Goal: Participate in discussion: Engage in conversation with other users on a specific topic

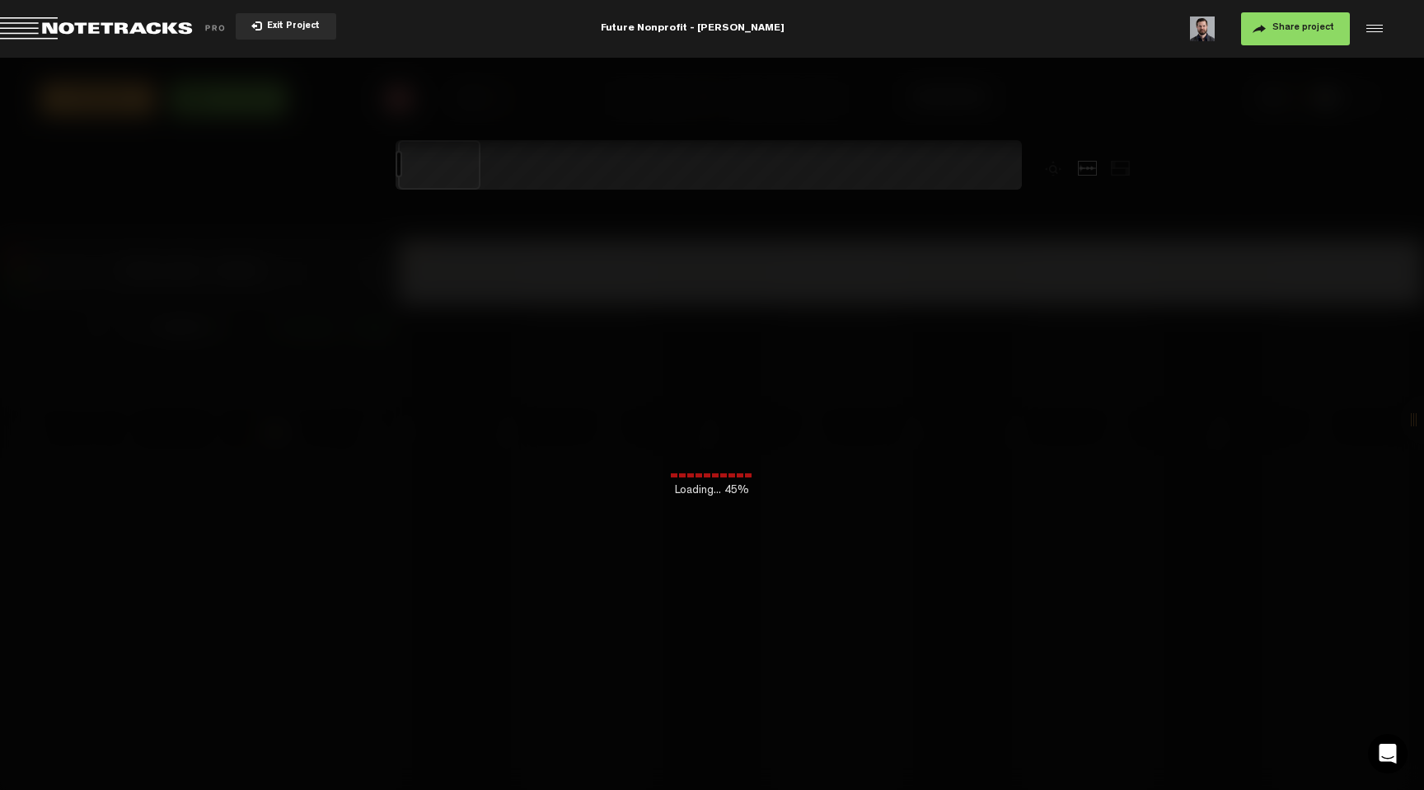
click at [247, 31] on button "Exit Project" at bounding box center [286, 26] width 101 height 26
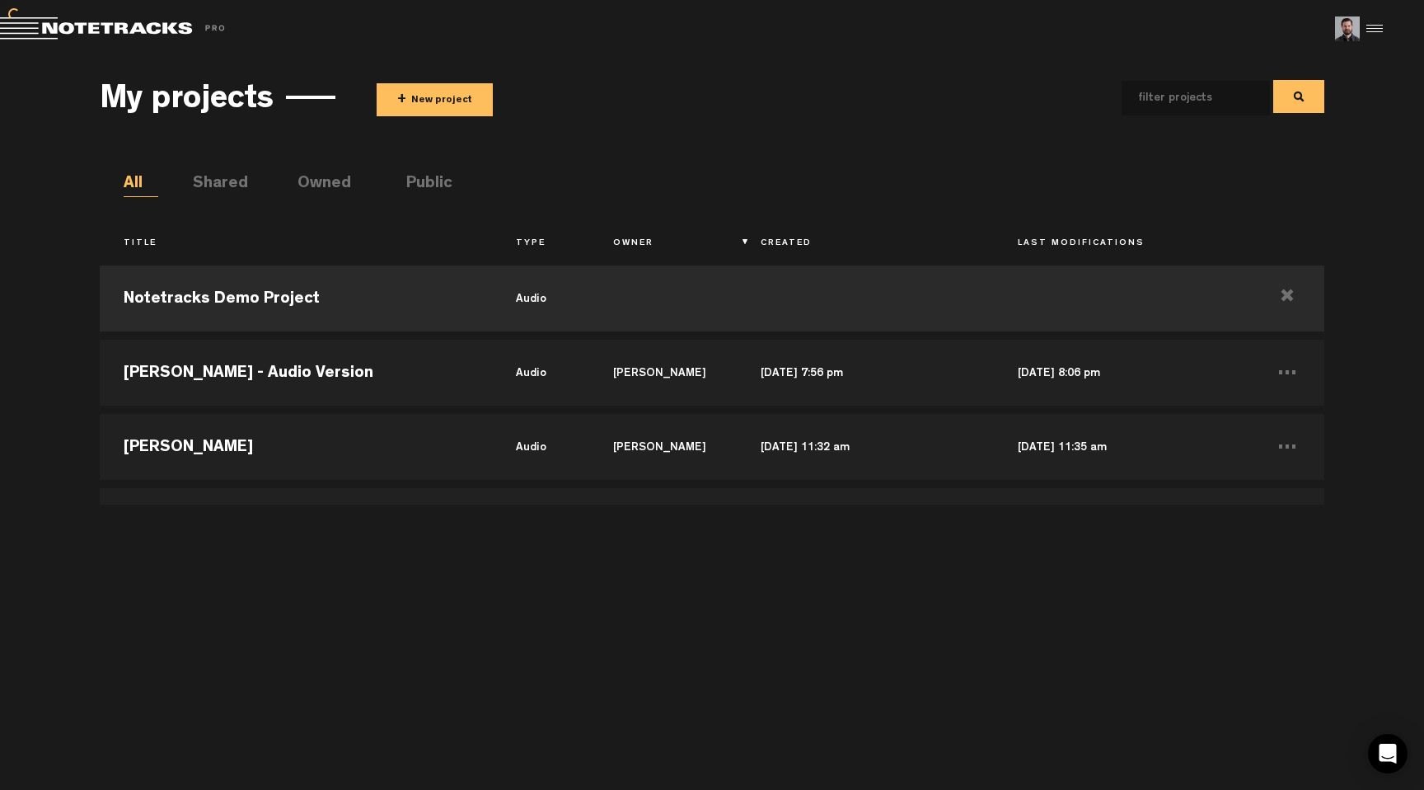
click at [253, 27] on div "Exit Project" at bounding box center [346, 28] width 692 height 23
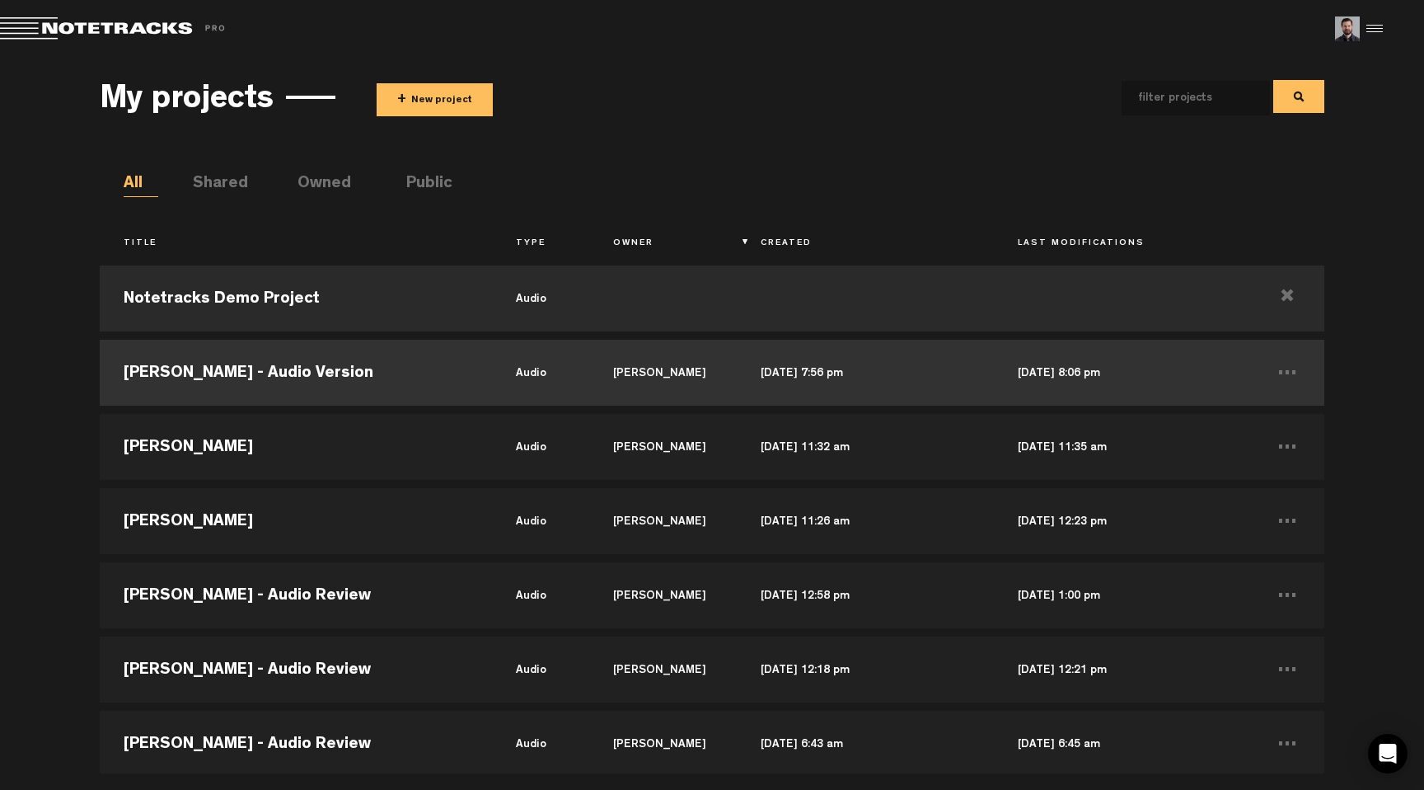
click at [389, 349] on td "[PERSON_NAME] - Audio Version" at bounding box center [296, 372] width 392 height 74
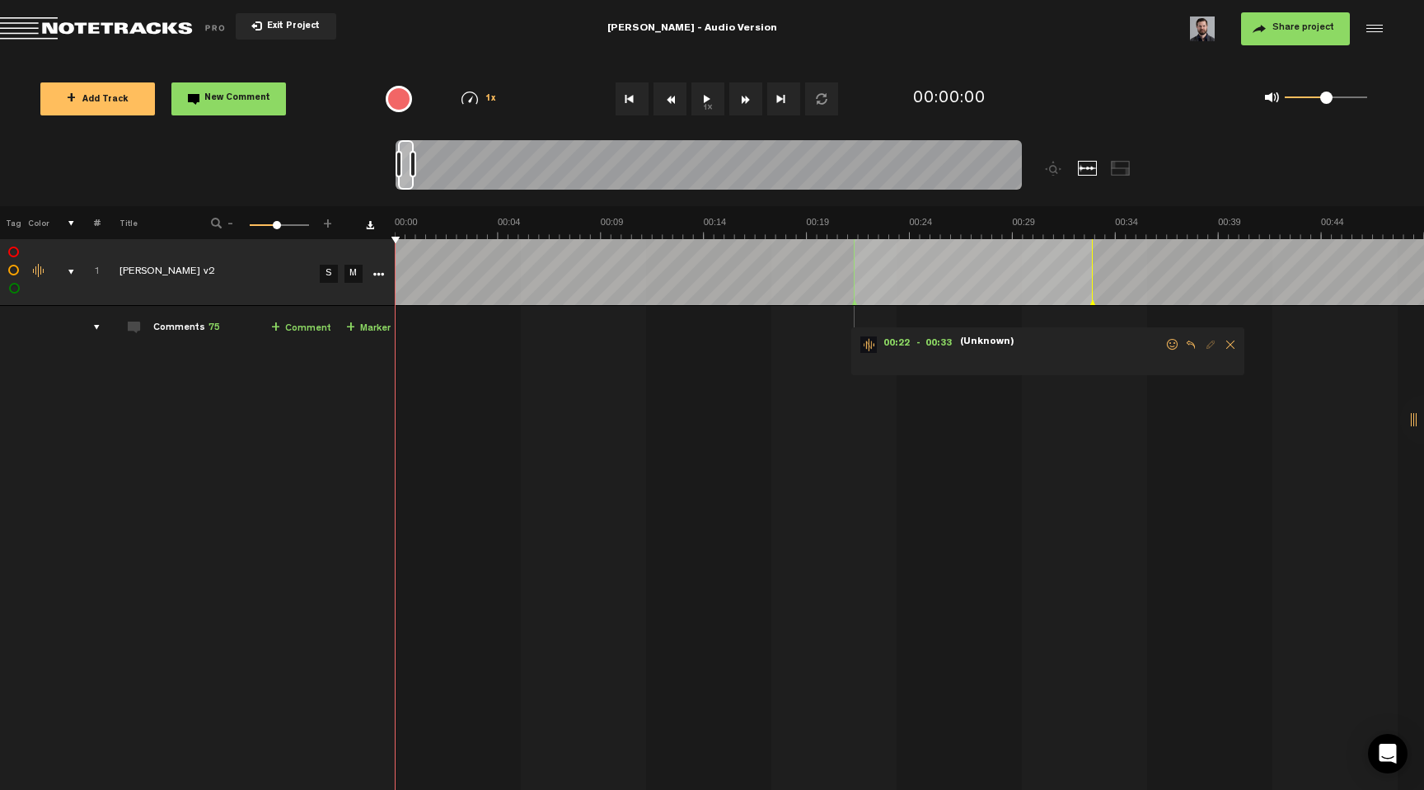
click at [903, 460] on div "00:22 - 00:33 • : "" (Unknown) 02:27 - • : "weird little audio edit here—could …" at bounding box center [911, 617] width 1027 height 597
drag, startPoint x: 414, startPoint y: 171, endPoint x: 455, endPoint y: 173, distance: 41.2
click at [453, 173] on div at bounding box center [450, 164] width 7 height 26
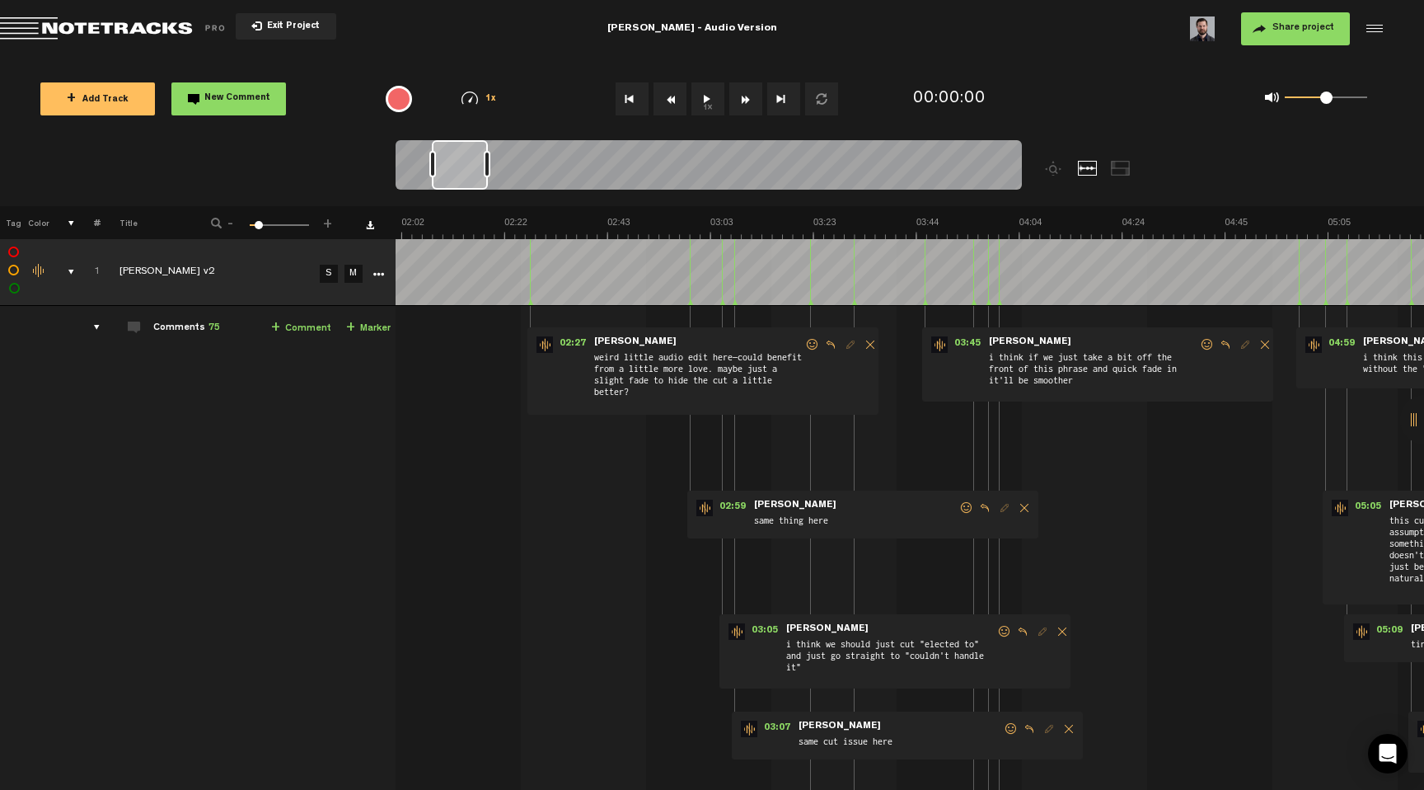
scroll to position [0, 611]
drag, startPoint x: 423, startPoint y: 166, endPoint x: 457, endPoint y: 170, distance: 34.0
click at [457, 170] on div at bounding box center [460, 164] width 56 height 49
drag, startPoint x: 488, startPoint y: 165, endPoint x: 569, endPoint y: 166, distance: 80.8
click at [573, 166] on div at bounding box center [576, 164] width 7 height 26
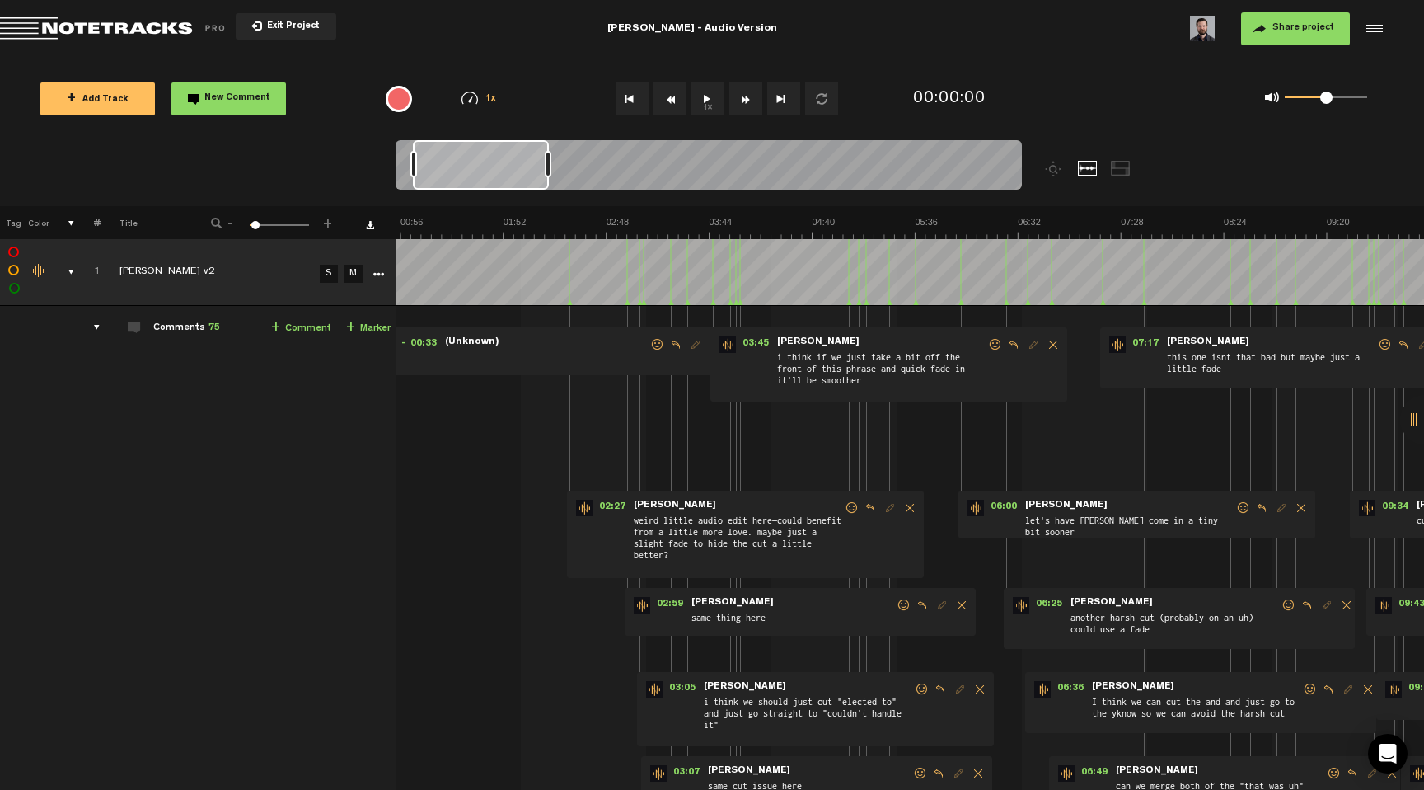
scroll to position [0, 0]
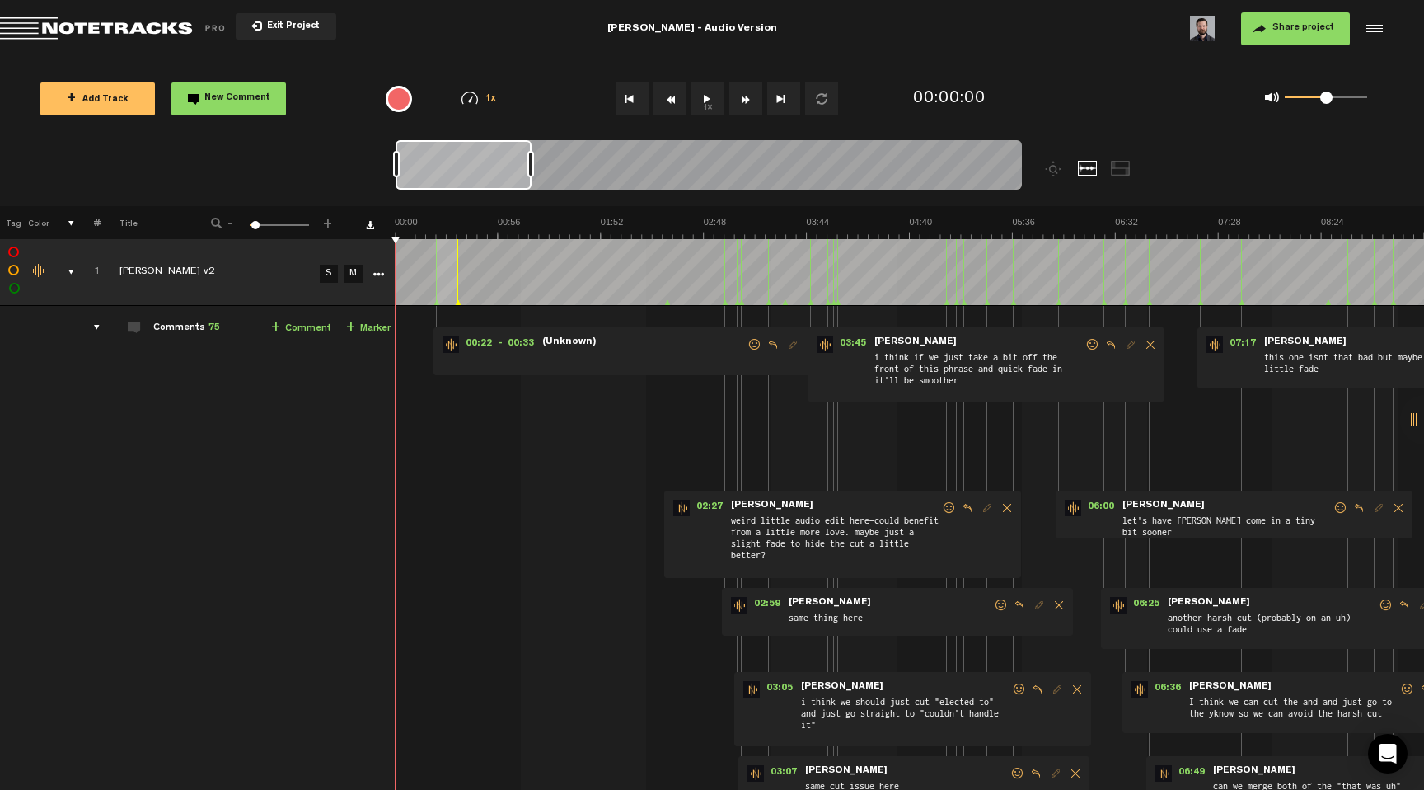
drag, startPoint x: 489, startPoint y: 164, endPoint x: 416, endPoint y: 187, distance: 76.1
click at [416, 187] on div at bounding box center [464, 164] width 136 height 49
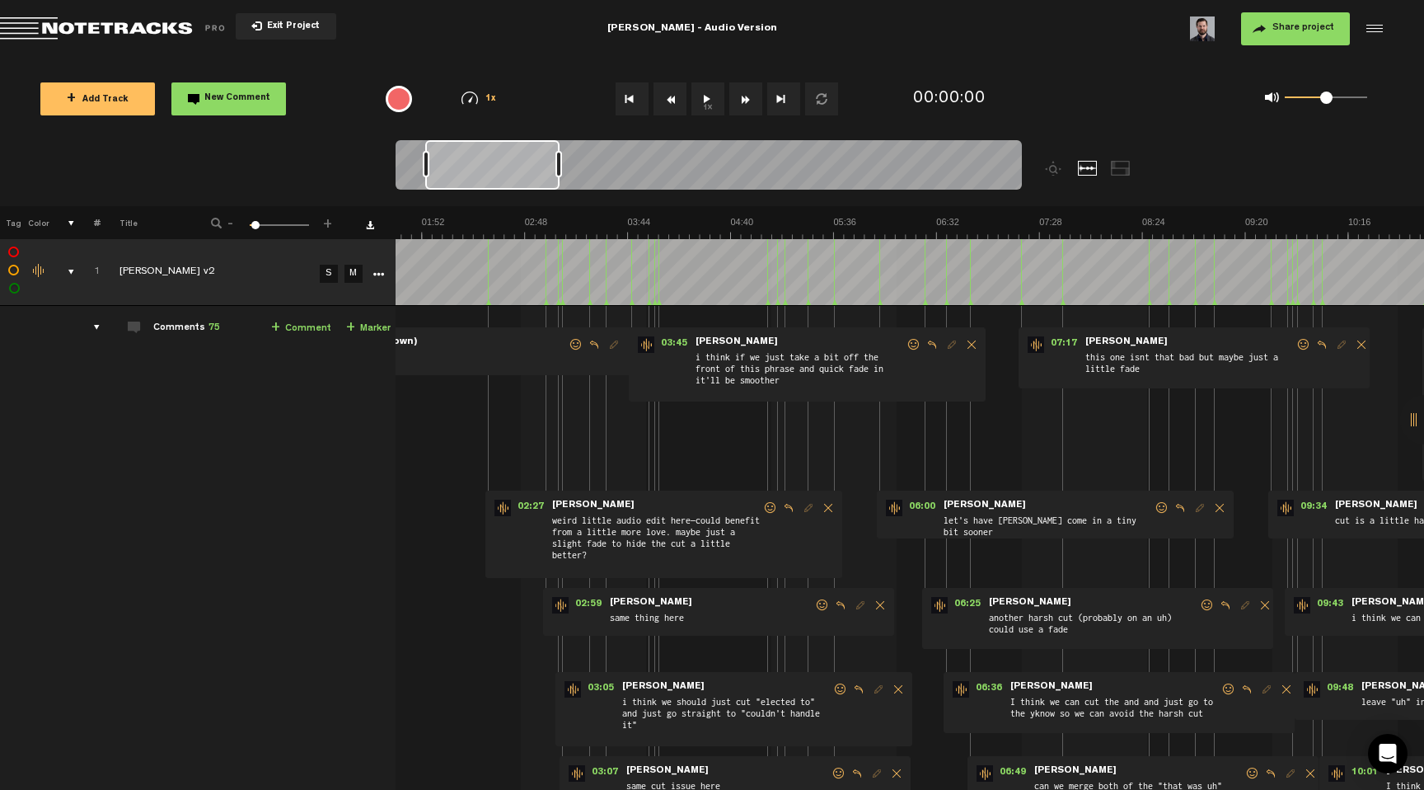
scroll to position [0, 211]
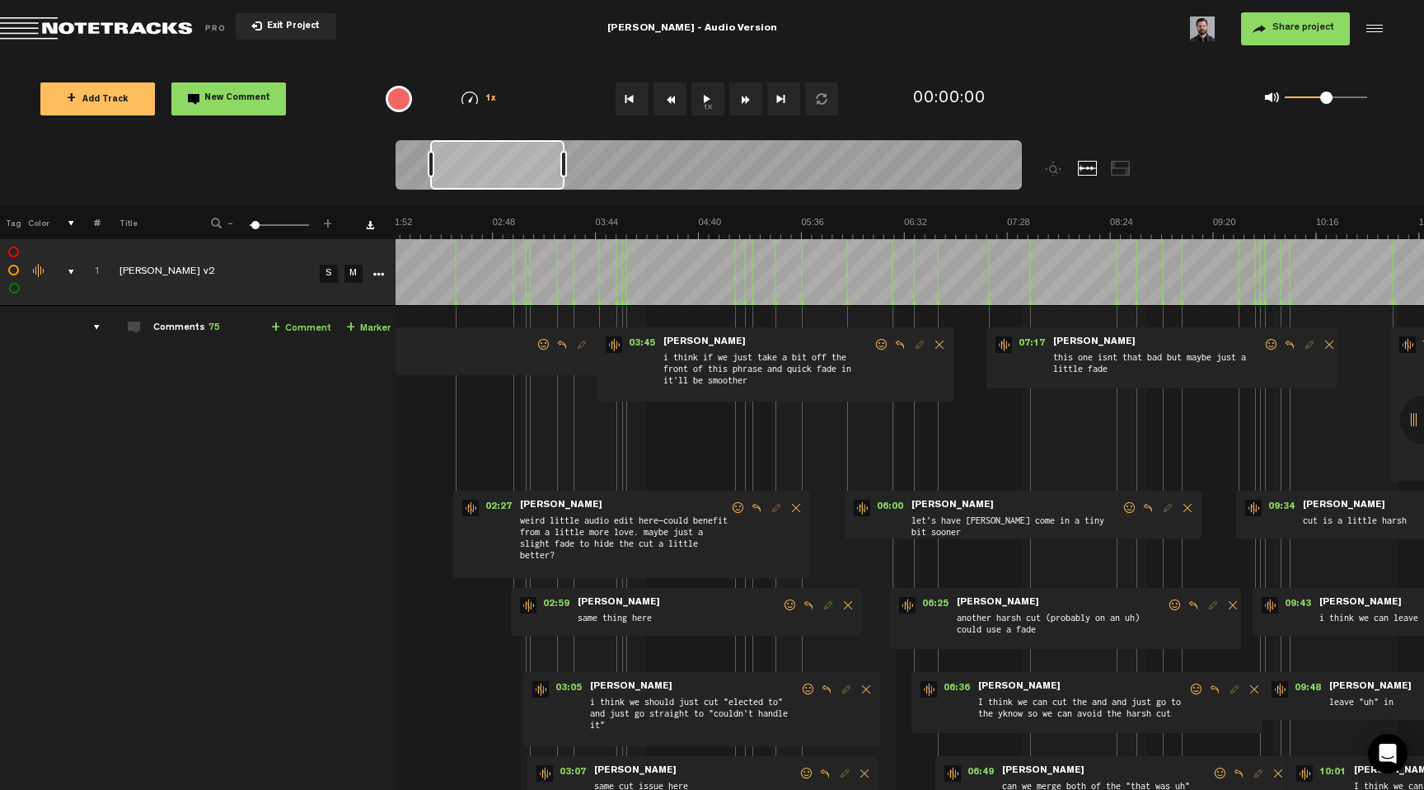
drag, startPoint x: 455, startPoint y: 166, endPoint x: 490, endPoint y: 170, distance: 34.8
click at [490, 170] on div at bounding box center [497, 164] width 134 height 49
drag, startPoint x: 564, startPoint y: 165, endPoint x: 486, endPoint y: 166, distance: 77.5
click at [486, 166] on div at bounding box center [485, 164] width 7 height 26
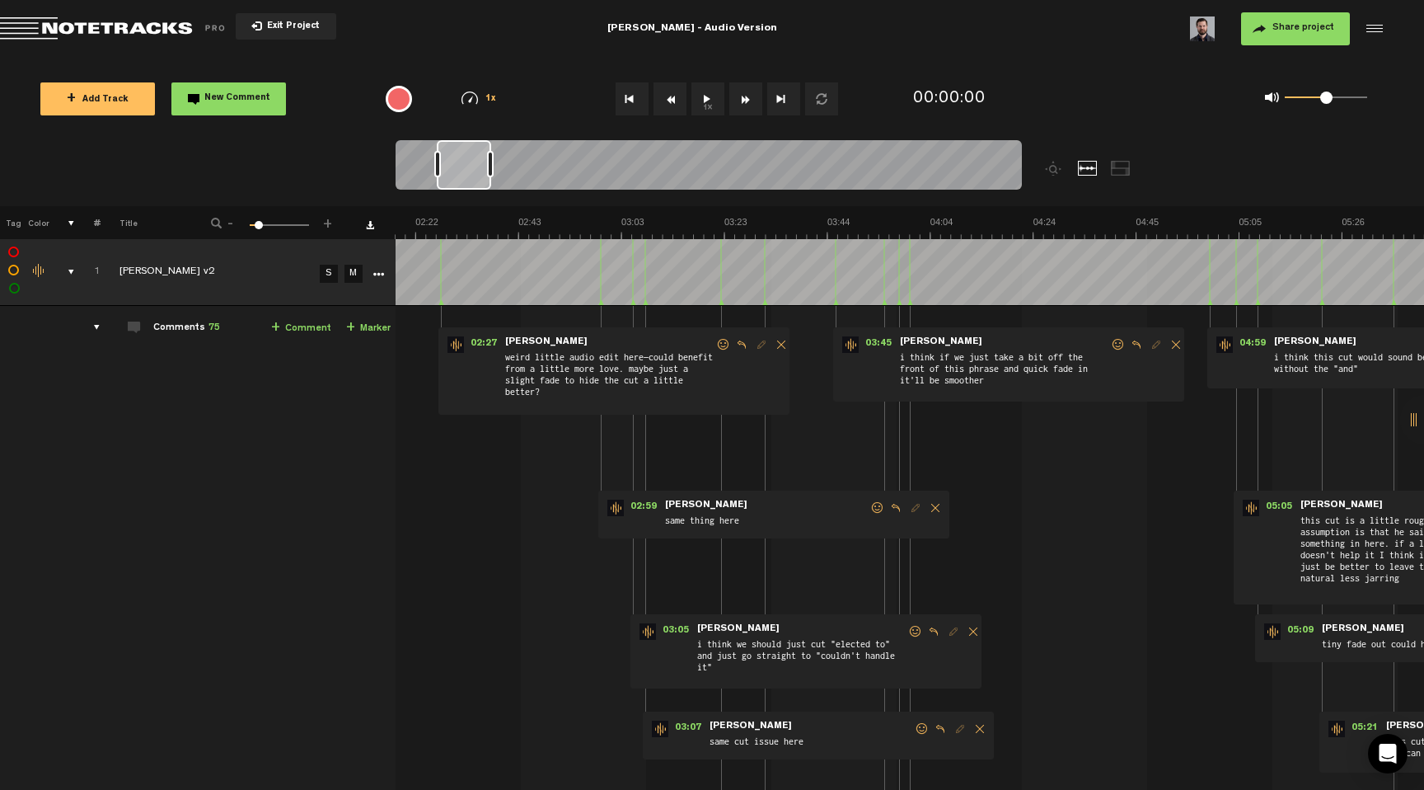
scroll to position [0, 700]
drag, startPoint x: 487, startPoint y: 169, endPoint x: 472, endPoint y: 180, distance: 18.8
click at [472, 180] on div at bounding box center [464, 164] width 54 height 49
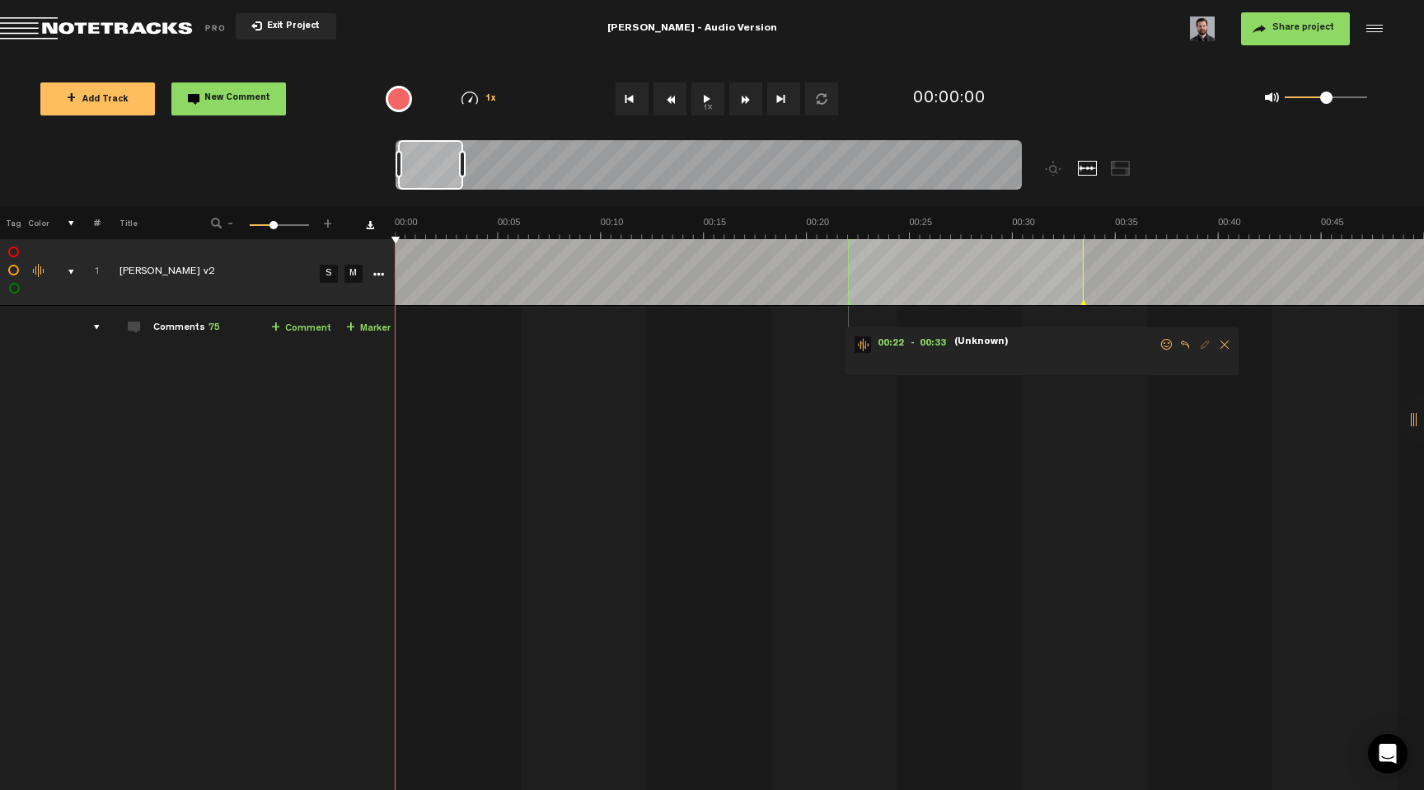
drag, startPoint x: 414, startPoint y: 166, endPoint x: 462, endPoint y: 169, distance: 47.9
click at [462, 169] on div at bounding box center [462, 164] width 7 height 26
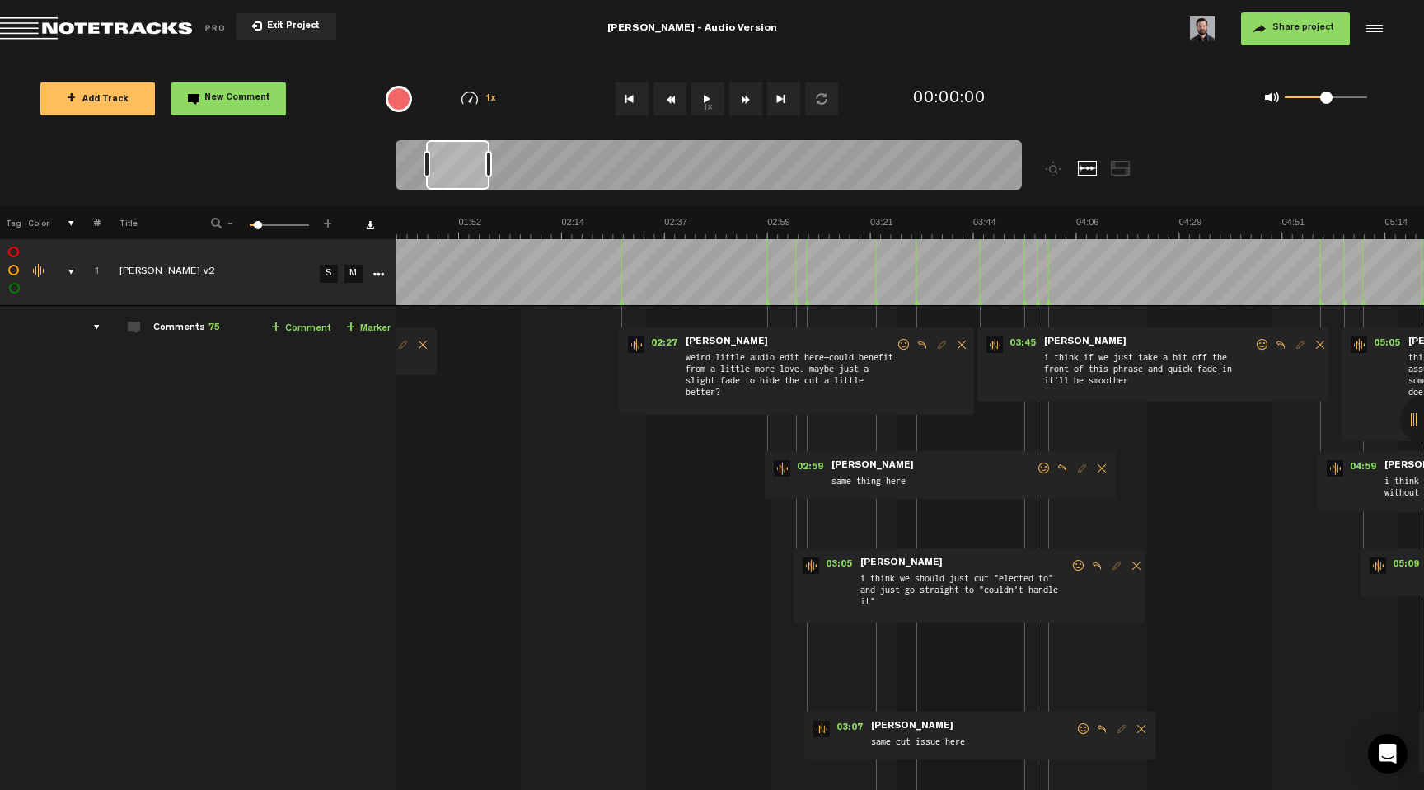
scroll to position [0, 354]
click at [457, 167] on div at bounding box center [457, 164] width 63 height 49
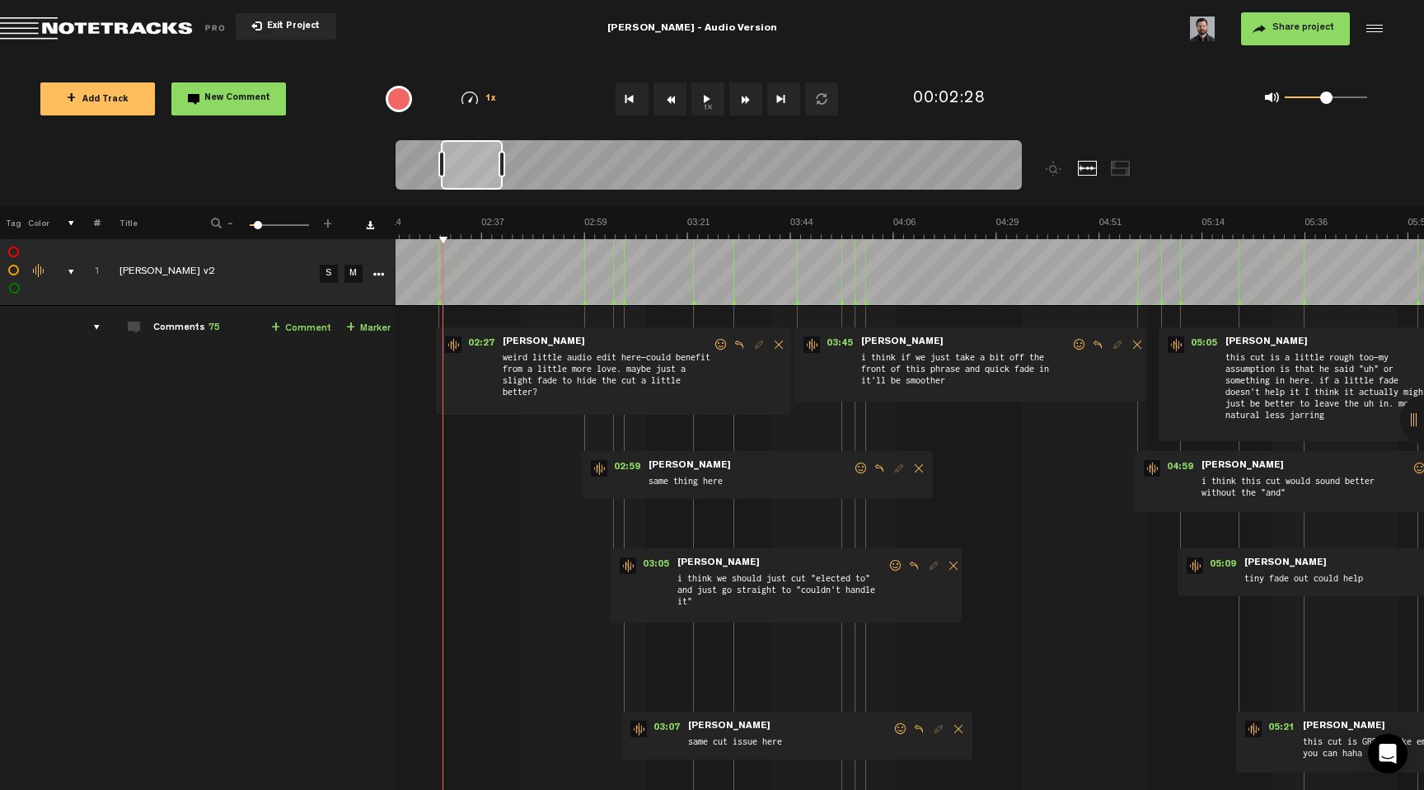
scroll to position [0, 646]
drag, startPoint x: 459, startPoint y: 168, endPoint x: 479, endPoint y: 174, distance: 20.6
click at [479, 174] on div at bounding box center [472, 164] width 62 height 49
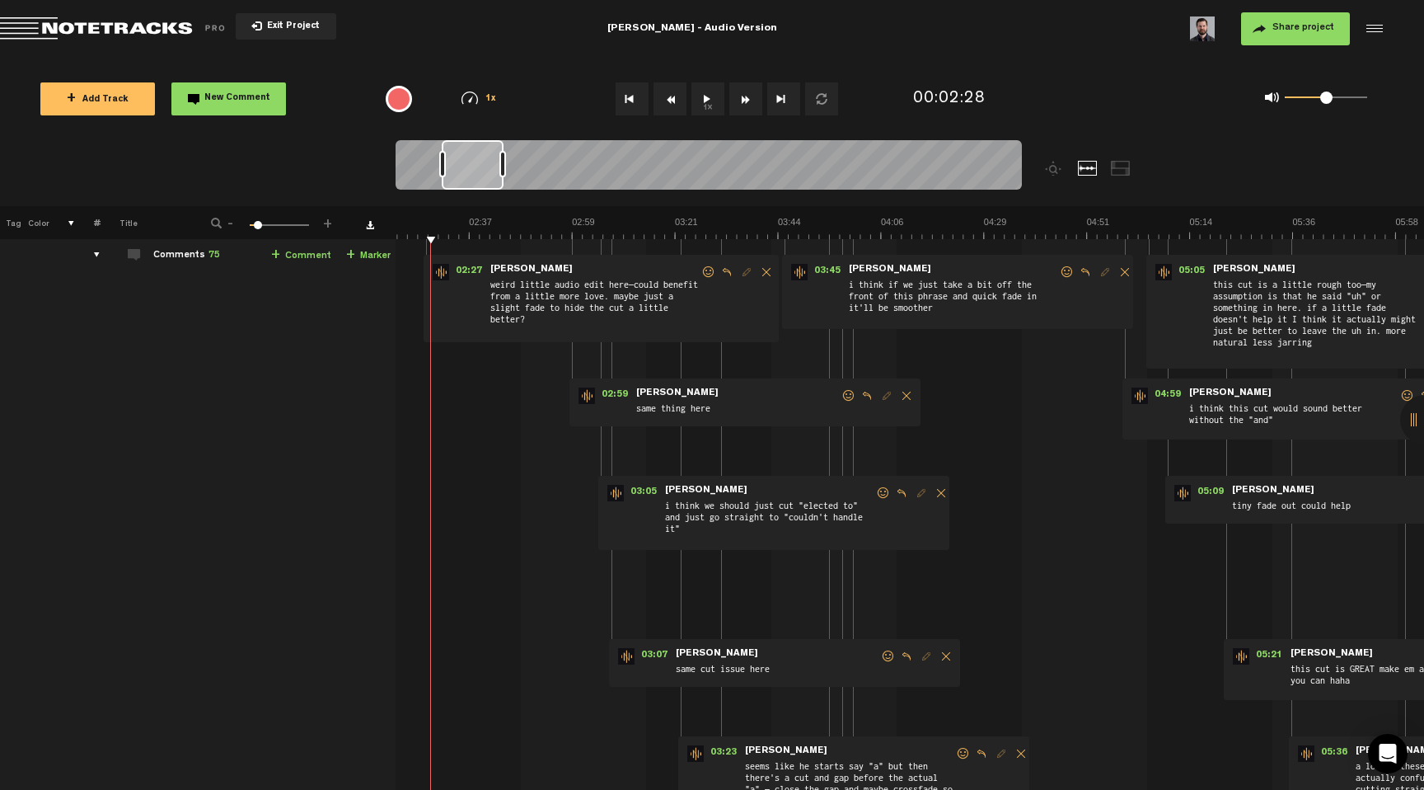
scroll to position [0, 0]
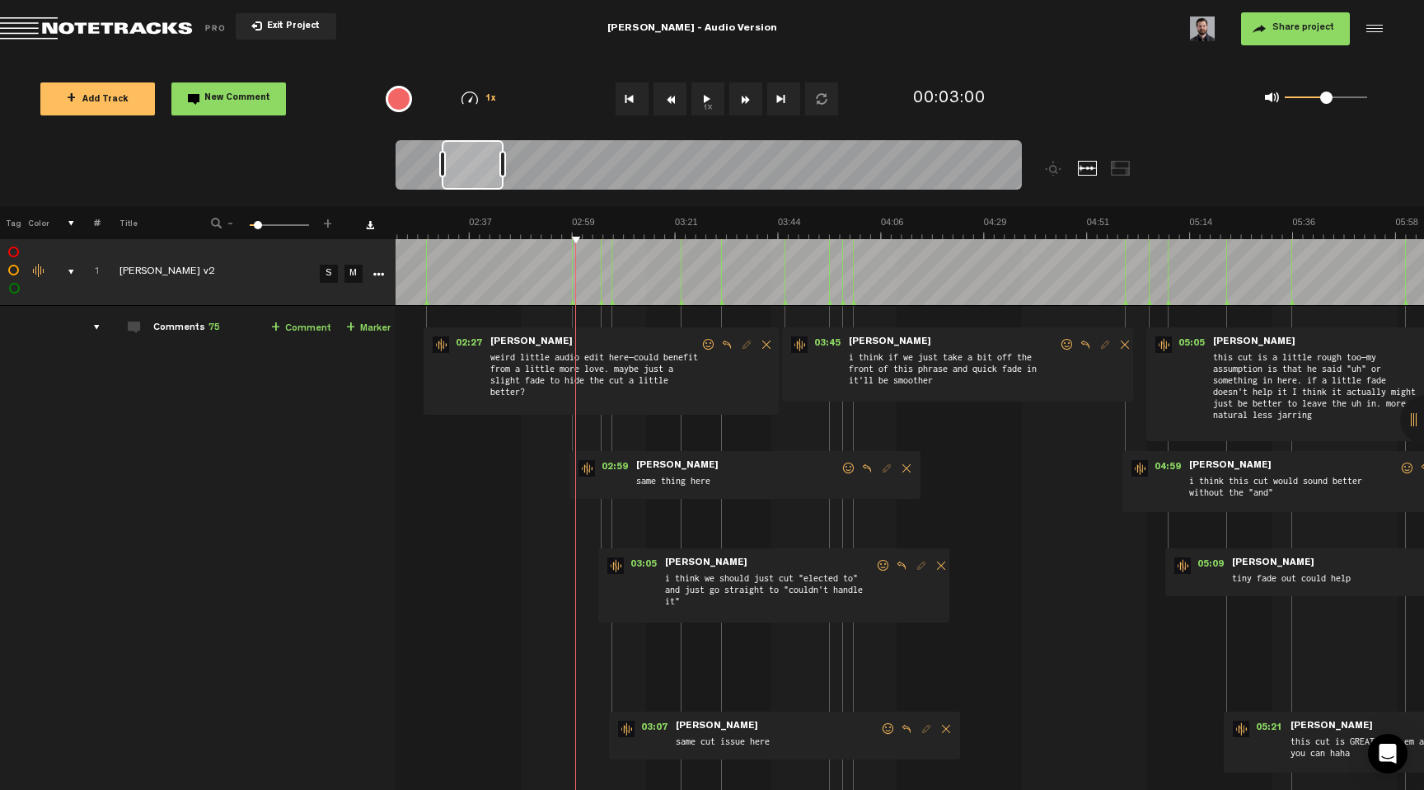
click at [715, 97] on button "1x" at bounding box center [707, 98] width 33 height 33
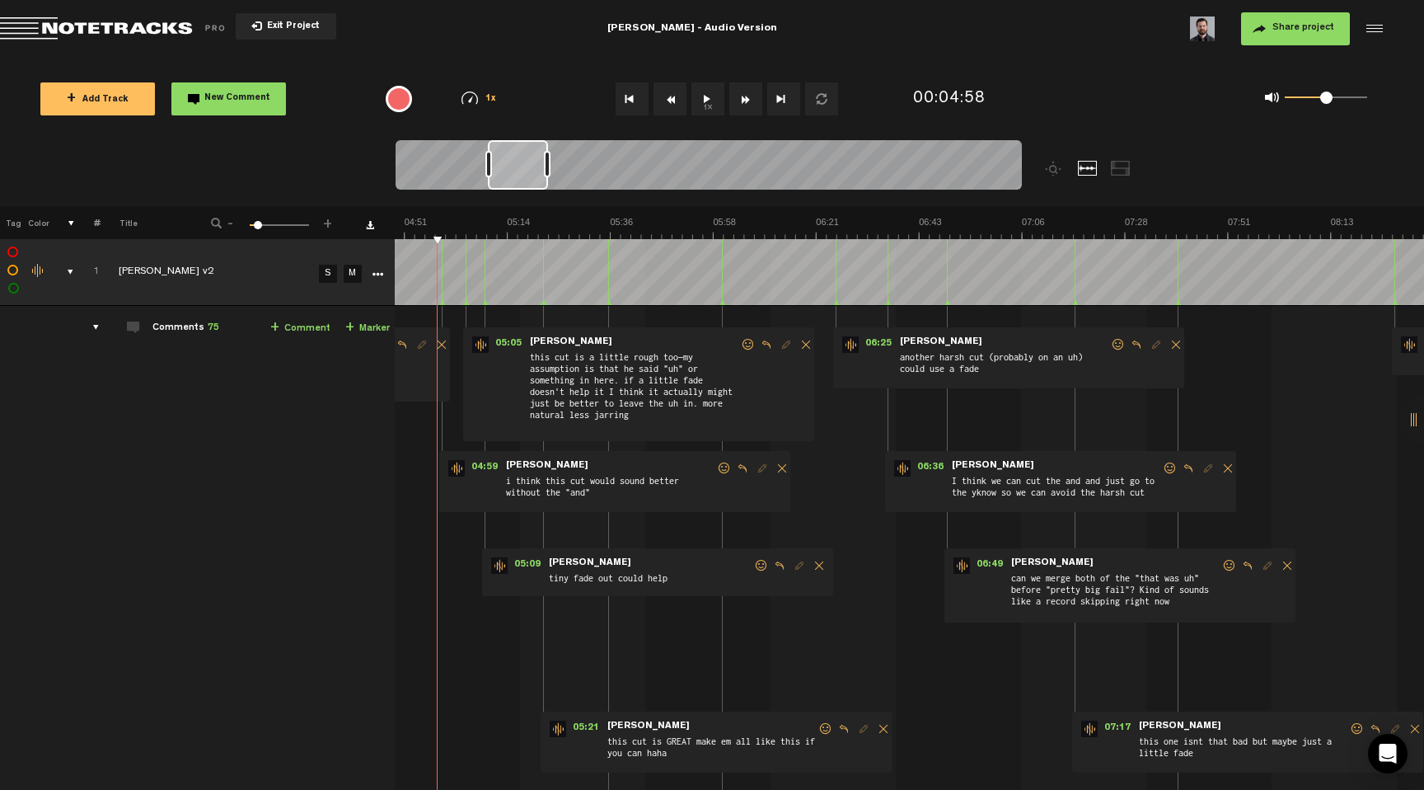
scroll to position [0, 1304]
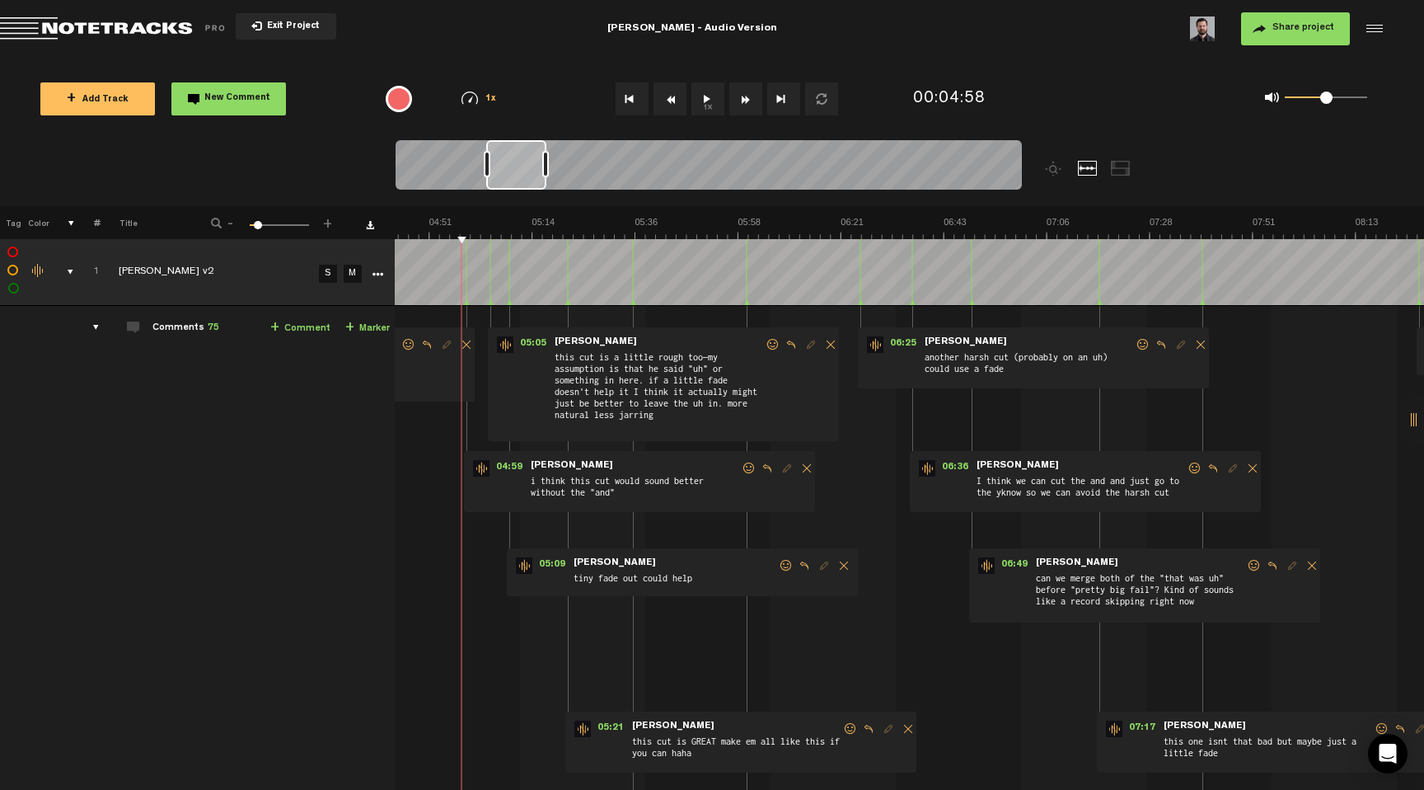
drag, startPoint x: 488, startPoint y: 175, endPoint x: 532, endPoint y: 180, distance: 44.8
click at [532, 180] on div at bounding box center [516, 164] width 60 height 49
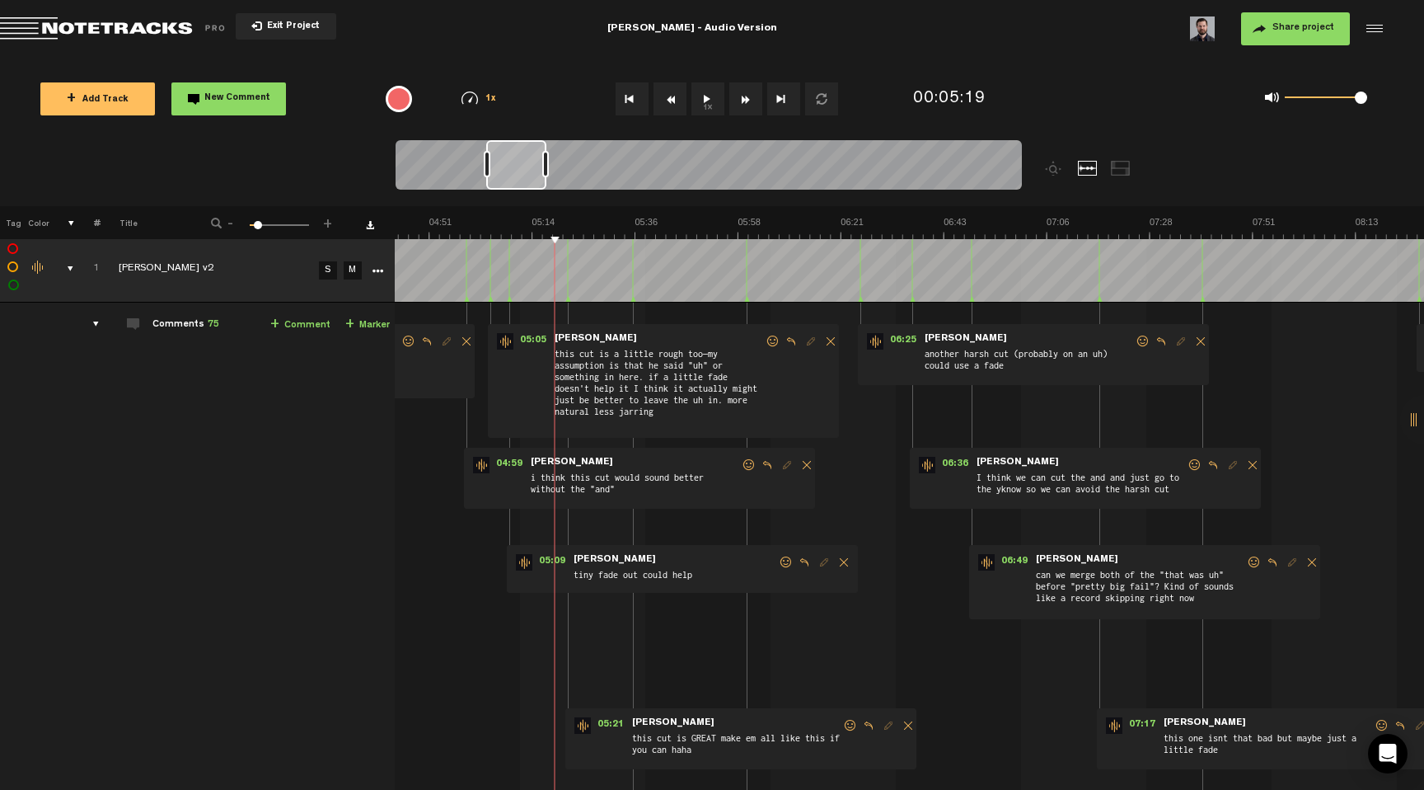
drag, startPoint x: 1340, startPoint y: 94, endPoint x: 1414, endPoint y: 98, distance: 74.3
click at [1414, 98] on div "+ Add Track New Comment 1x 0.25x 0.5x 0.75x 1x 1.25x 1.5x 1.75x 2x All emojis 😀…" at bounding box center [712, 99] width 1424 height 82
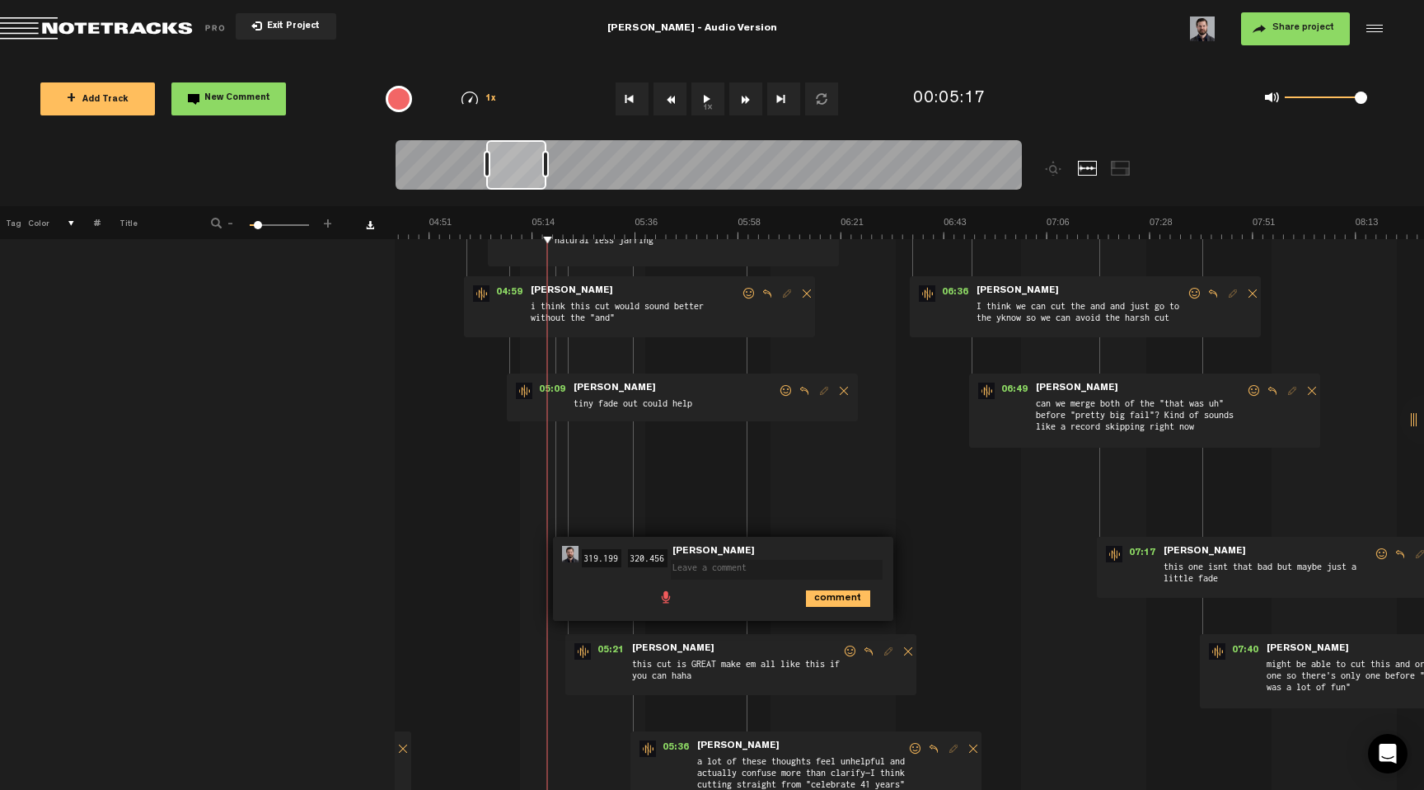
click at [972, 572] on td "1 [PERSON_NAME] v2 S M [PERSON_NAME] v2 by [PERSON_NAME] 2 collaborators 00:22 …" at bounding box center [909, 721] width 1029 height 1181
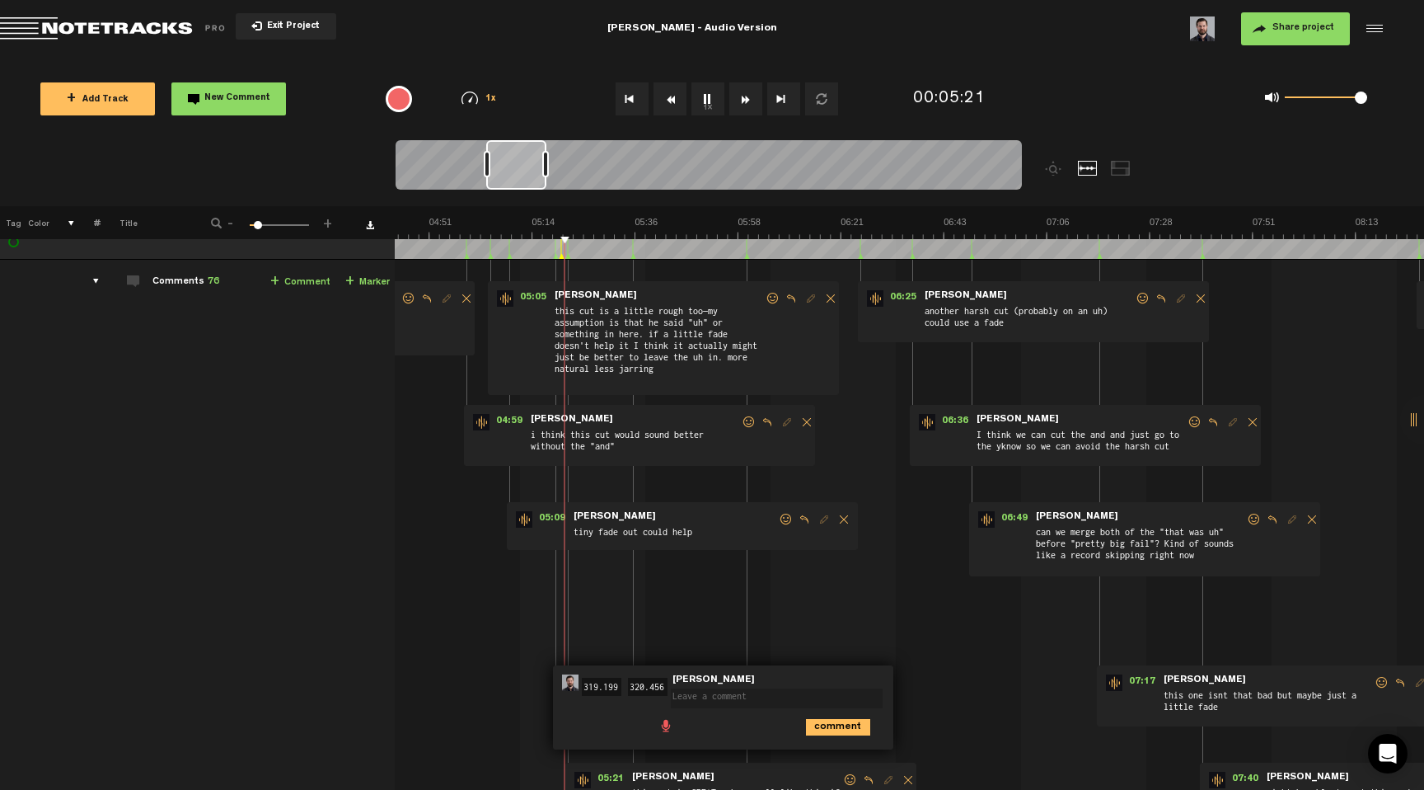
scroll to position [0, 13]
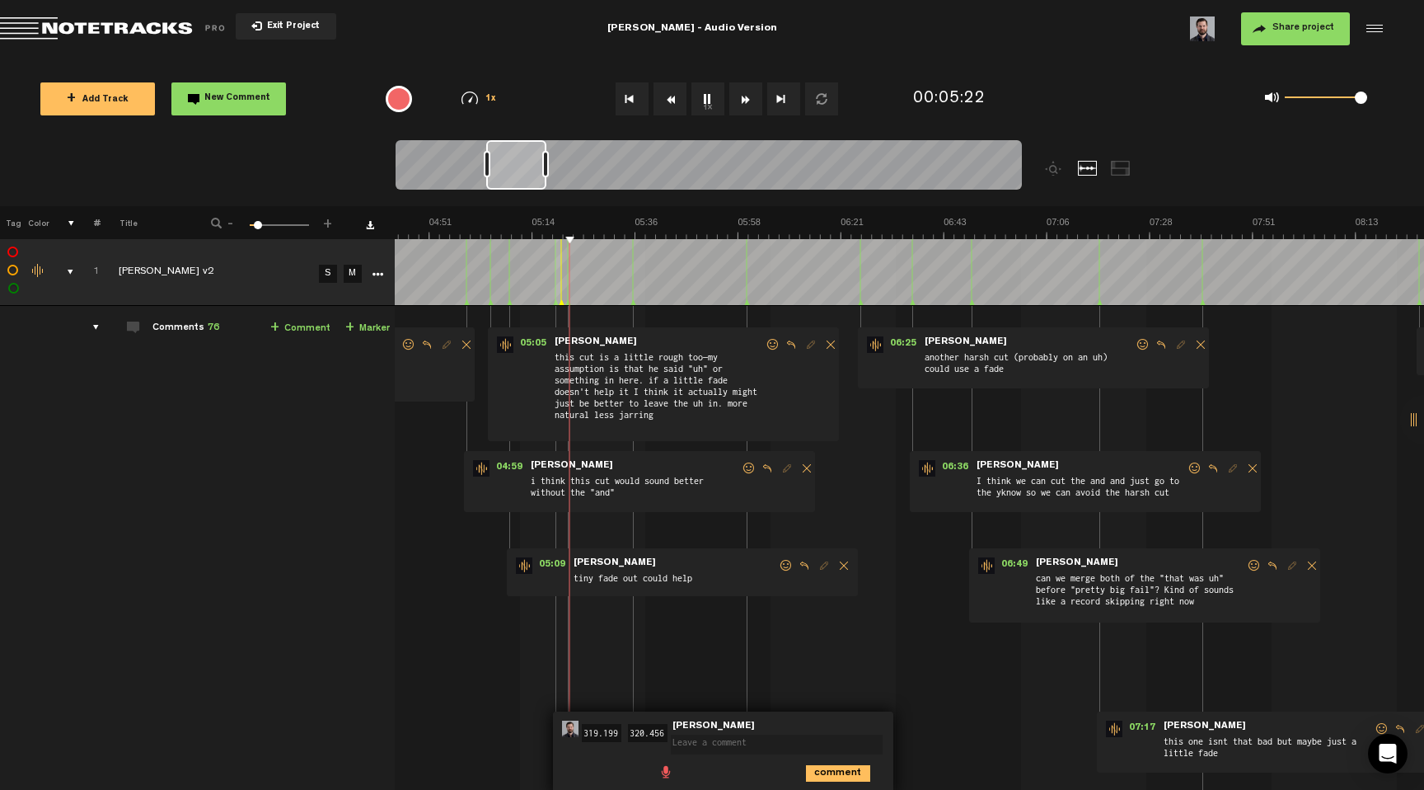
click at [708, 103] on button "1x" at bounding box center [707, 98] width 33 height 33
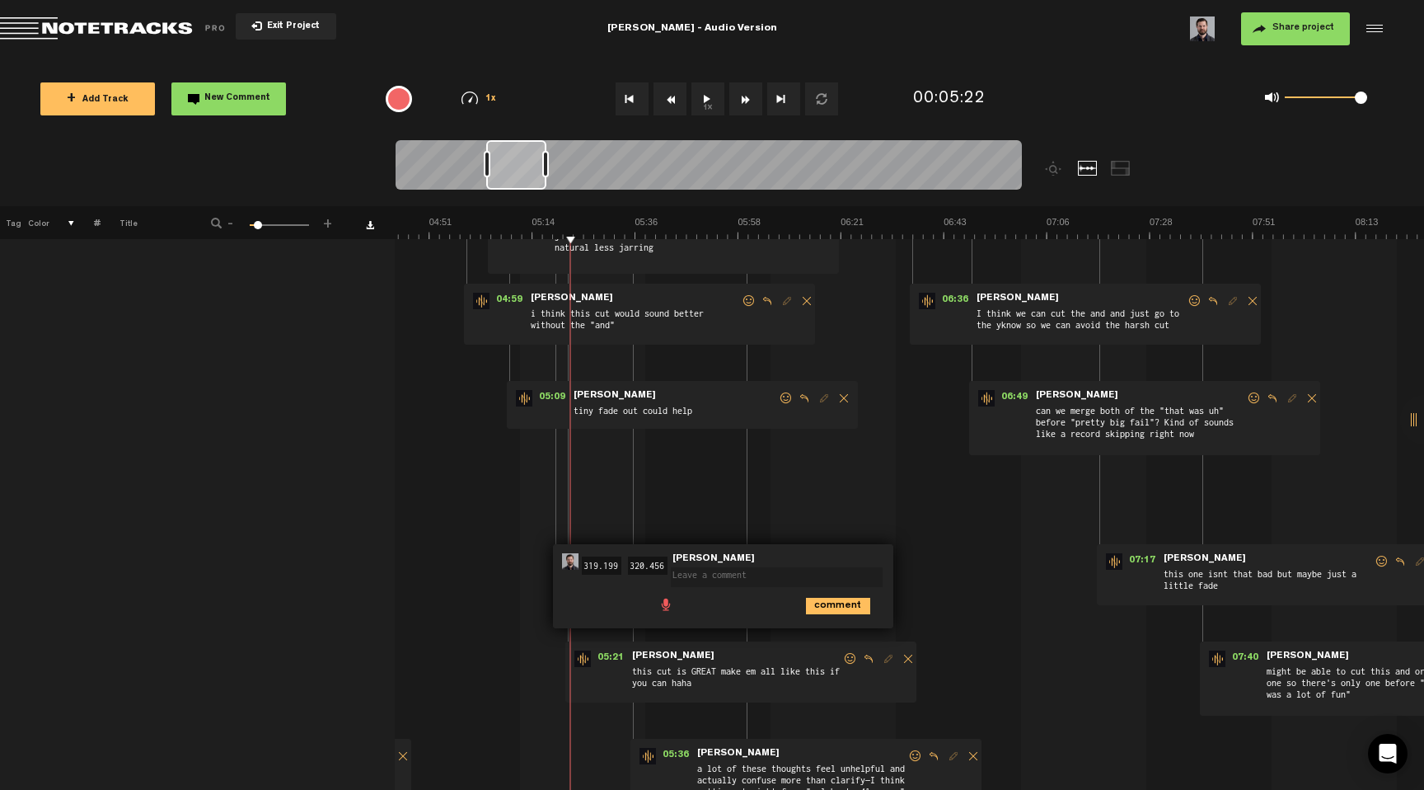
scroll to position [191, 13]
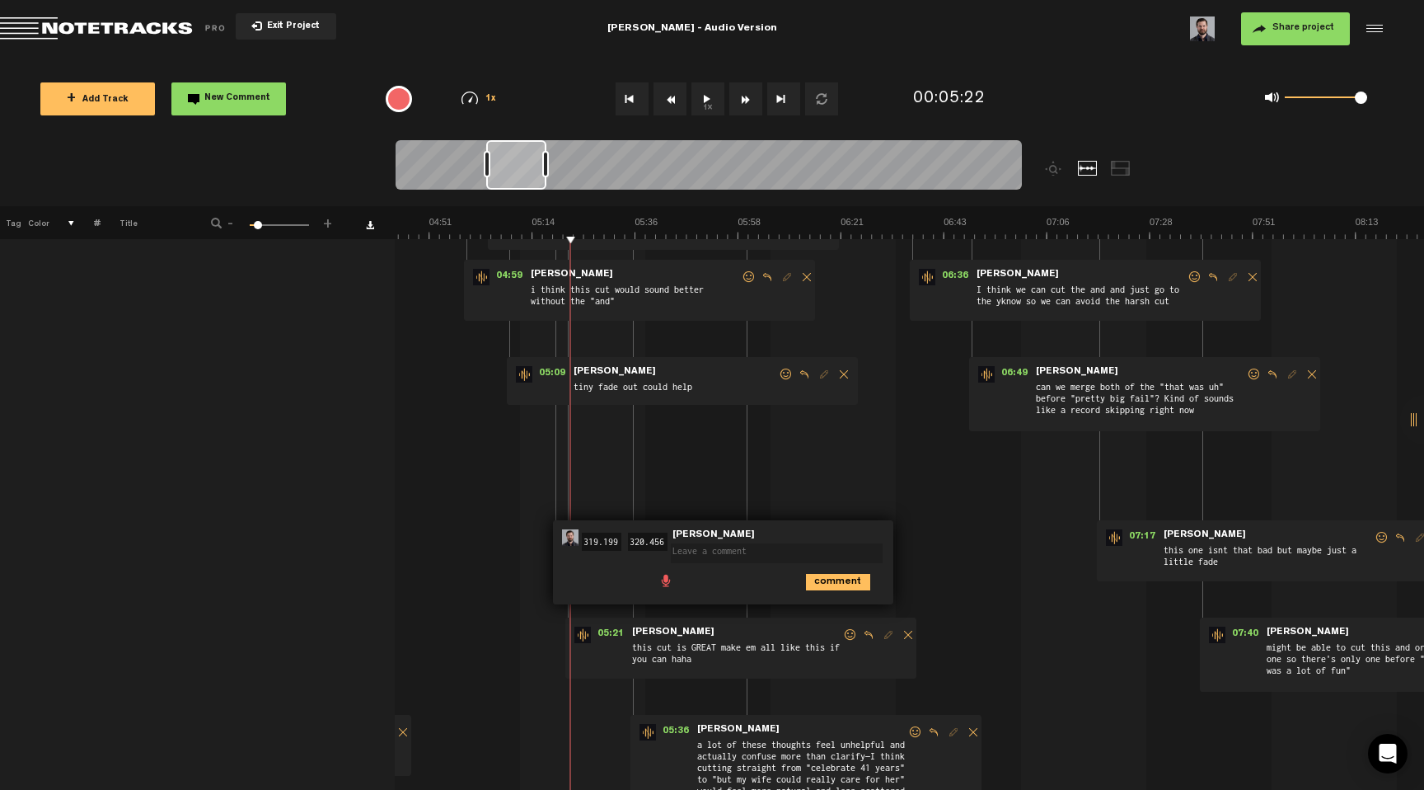
click at [682, 493] on td "1 [PERSON_NAME] v2 S M [PERSON_NAME] v2 by [PERSON_NAME] 2 collaborators 00:22 …" at bounding box center [909, 705] width 1029 height 1181
click at [652, 488] on td "1 [PERSON_NAME] v2 S M [PERSON_NAME] v2 by [PERSON_NAME] 2 collaborators 00:22 …" at bounding box center [909, 705] width 1029 height 1181
click at [497, 546] on td "1 [PERSON_NAME] v2 S M [PERSON_NAME] v2 by [PERSON_NAME] 2 collaborators 00:22 …" at bounding box center [909, 705] width 1029 height 1181
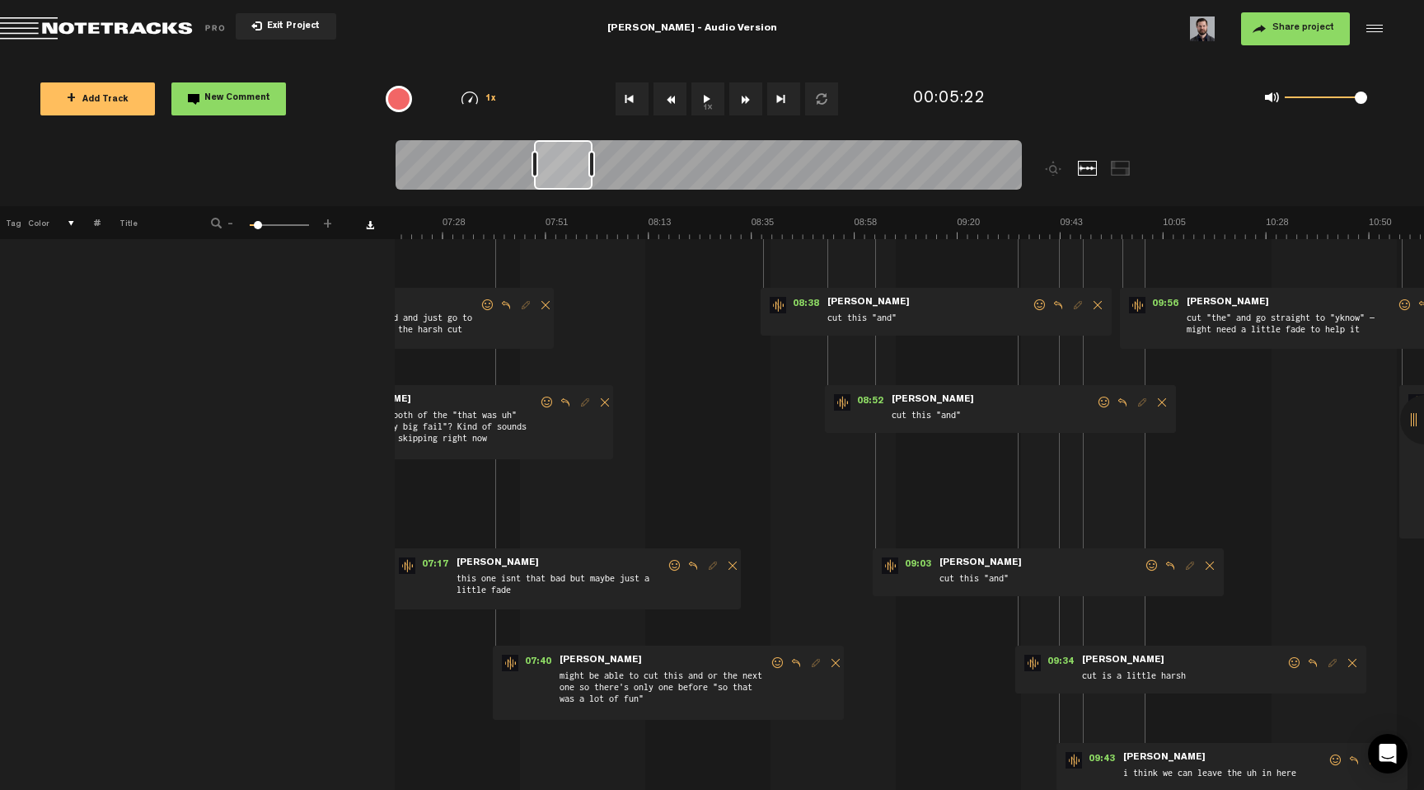
scroll to position [0, 2023]
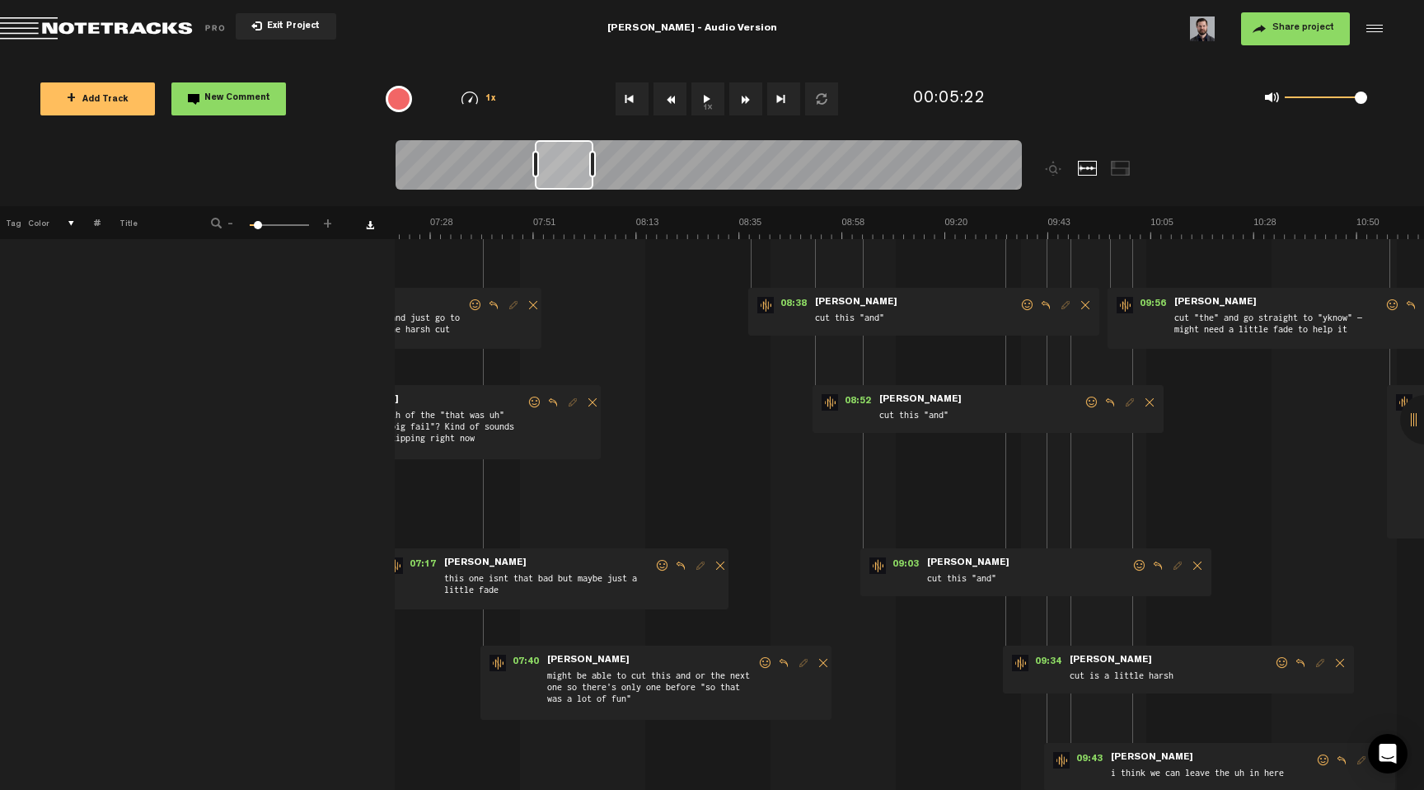
drag, startPoint x: 525, startPoint y: 162, endPoint x: 574, endPoint y: 168, distance: 49.0
click at [574, 168] on div at bounding box center [564, 164] width 59 height 49
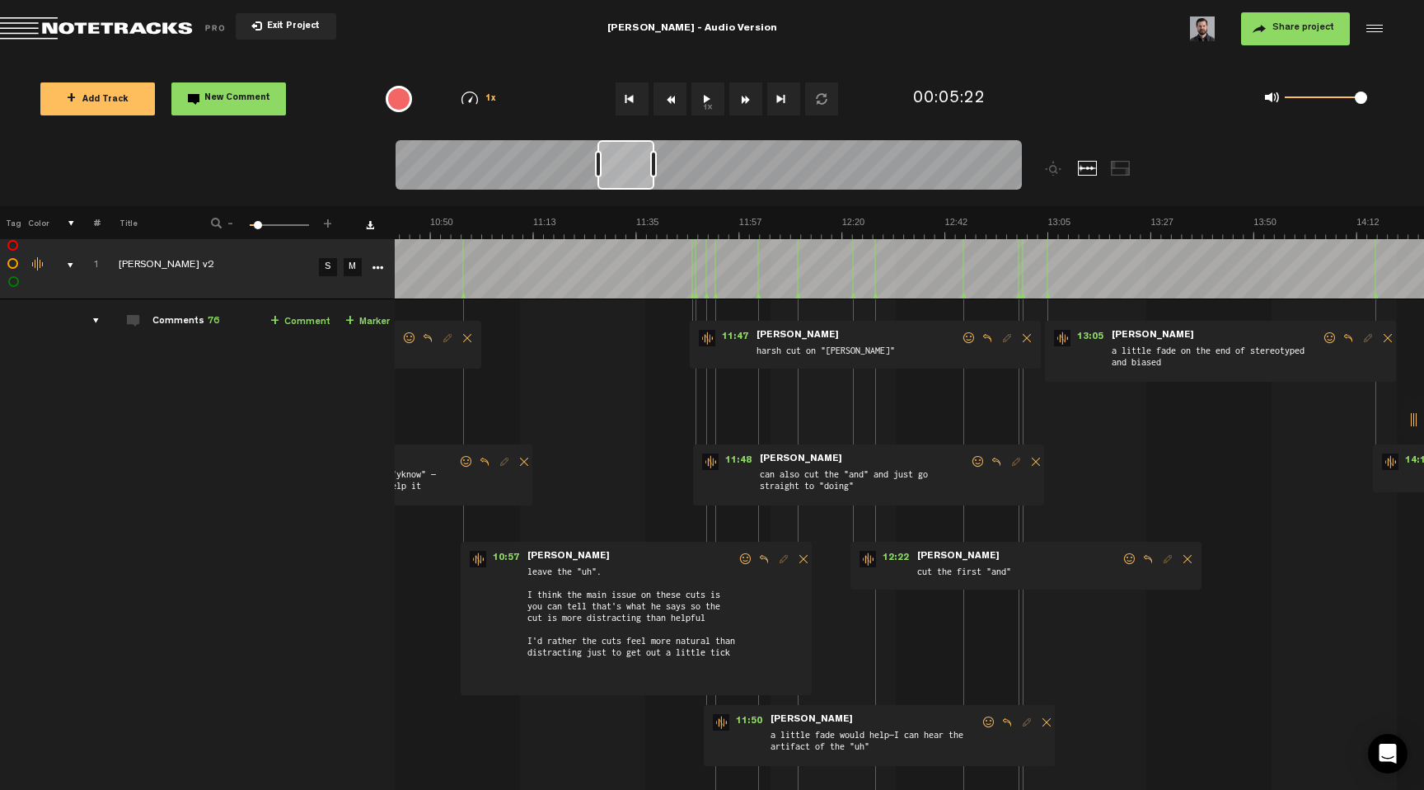
scroll to position [0, 2974]
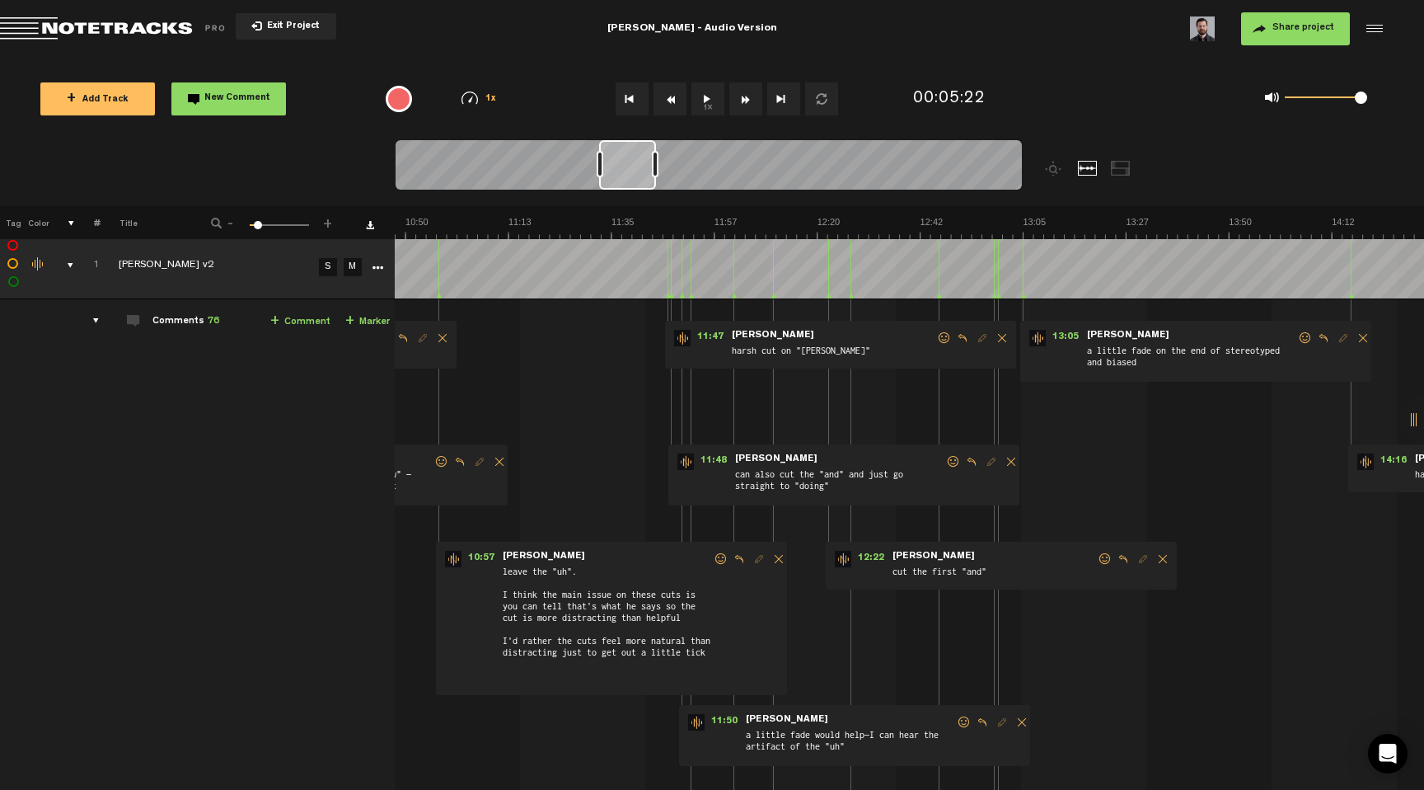
drag, startPoint x: 571, startPoint y: 170, endPoint x: 635, endPoint y: 193, distance: 68.3
click at [635, 193] on div at bounding box center [709, 167] width 626 height 55
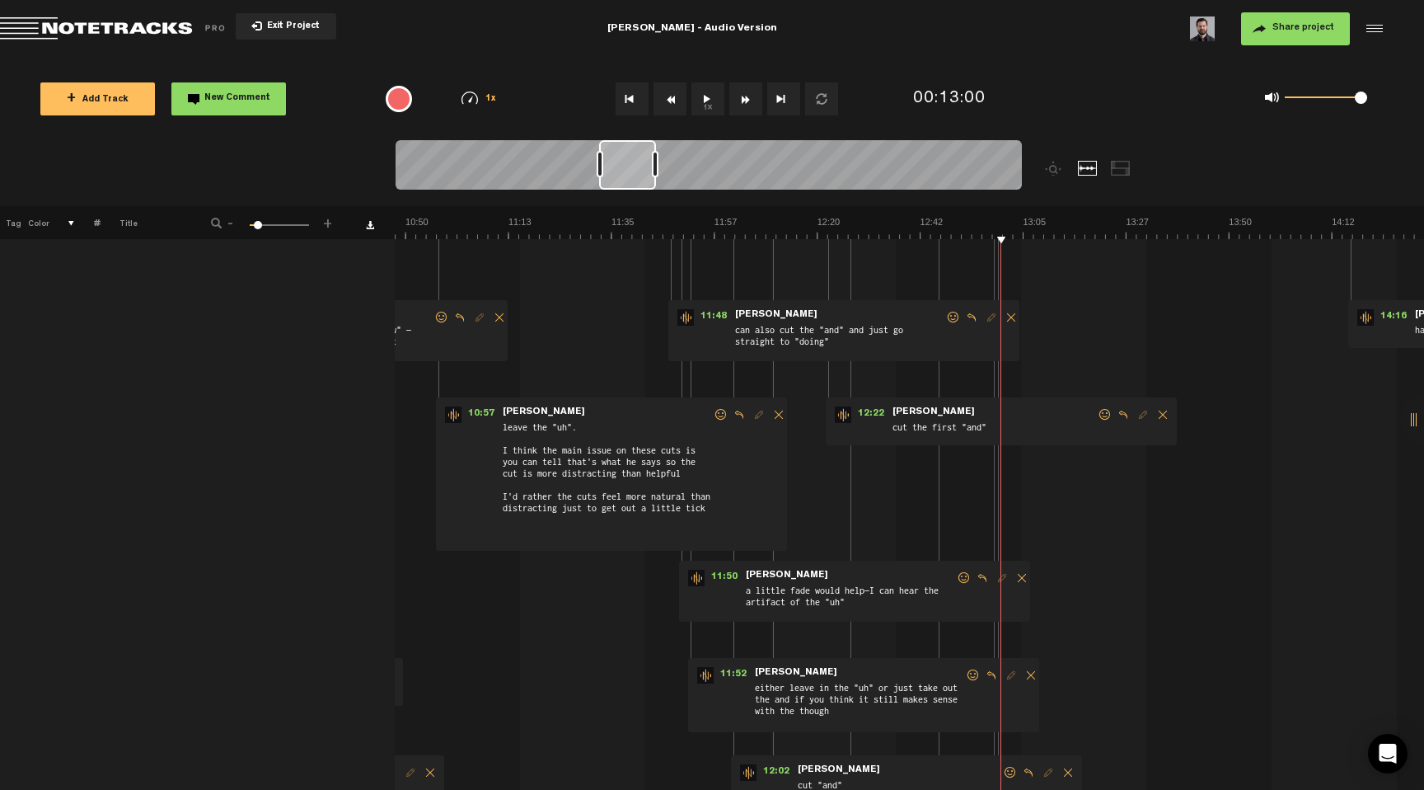
scroll to position [0, 13]
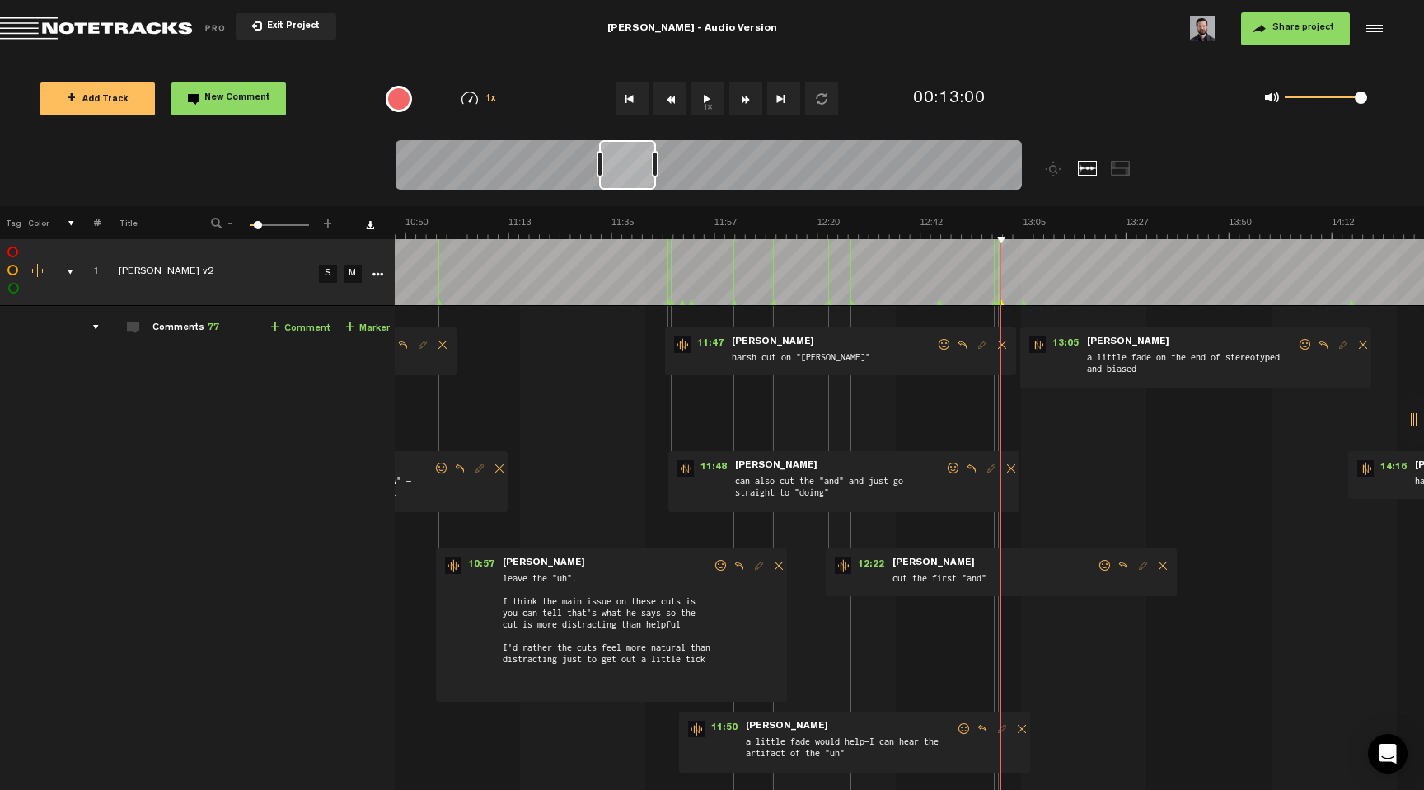
type textarea "n"
click at [701, 102] on button "1x" at bounding box center [707, 98] width 33 height 33
click at [700, 99] on button "1x" at bounding box center [707, 98] width 33 height 33
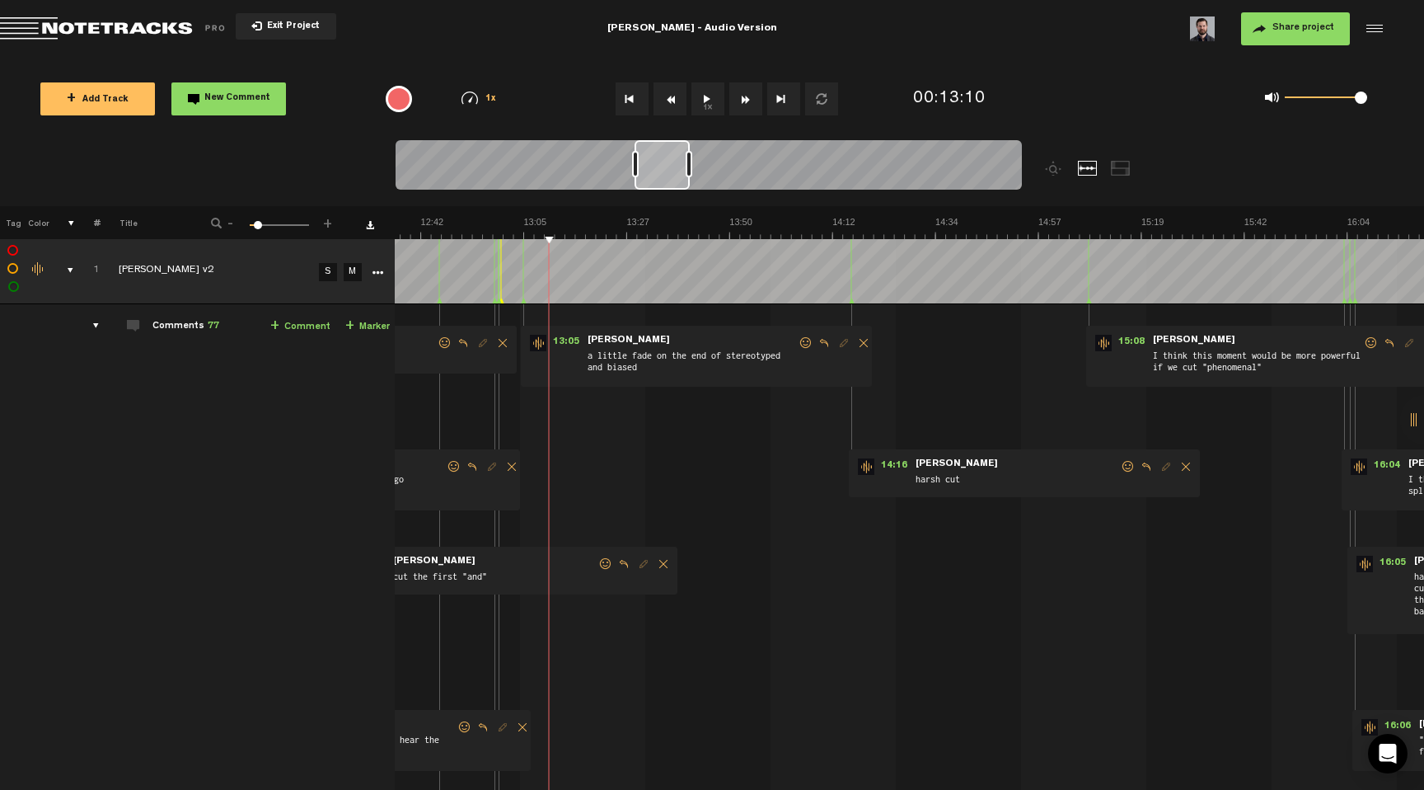
scroll to position [0, 3815]
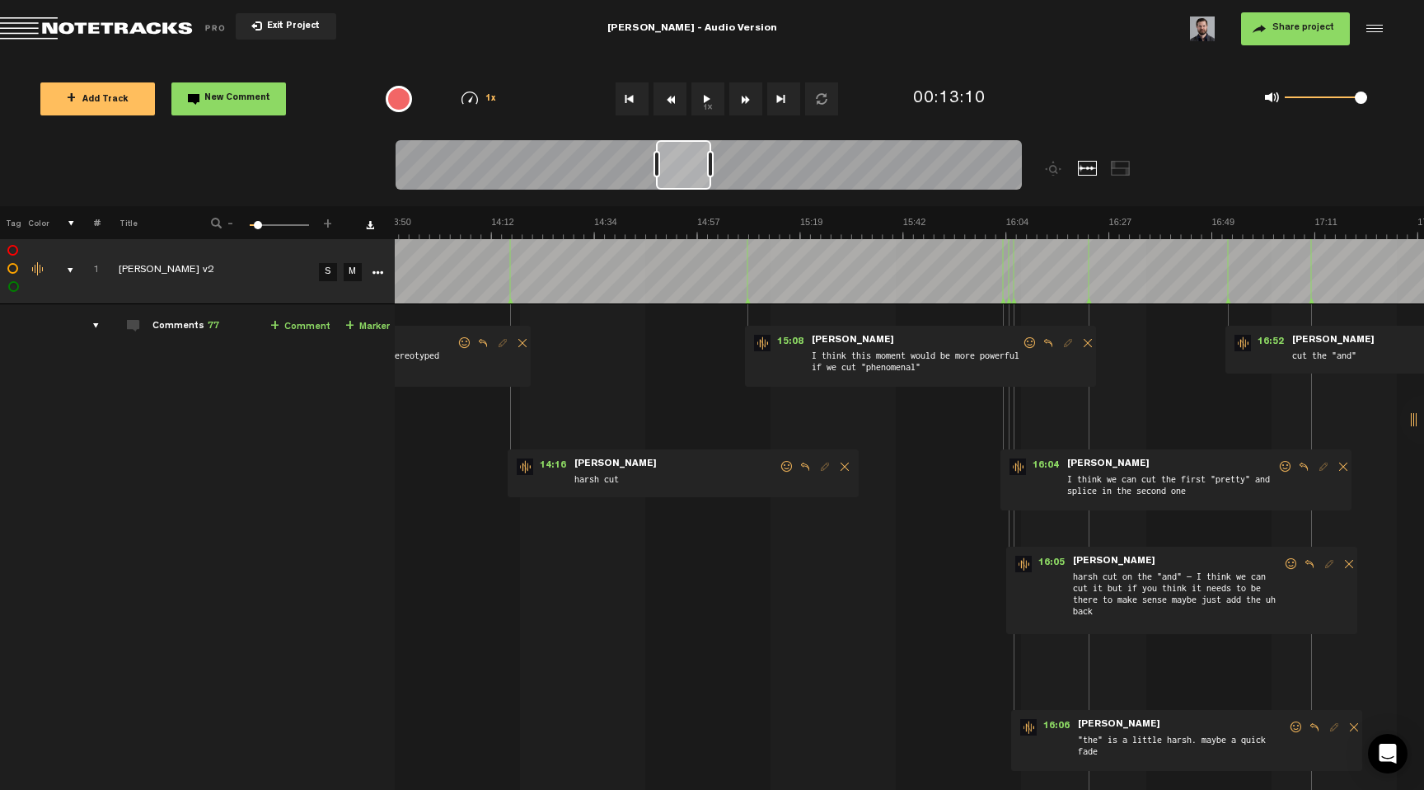
drag, startPoint x: 626, startPoint y: 171, endPoint x: 683, endPoint y: 181, distance: 57.7
click at [683, 181] on div at bounding box center [683, 164] width 55 height 49
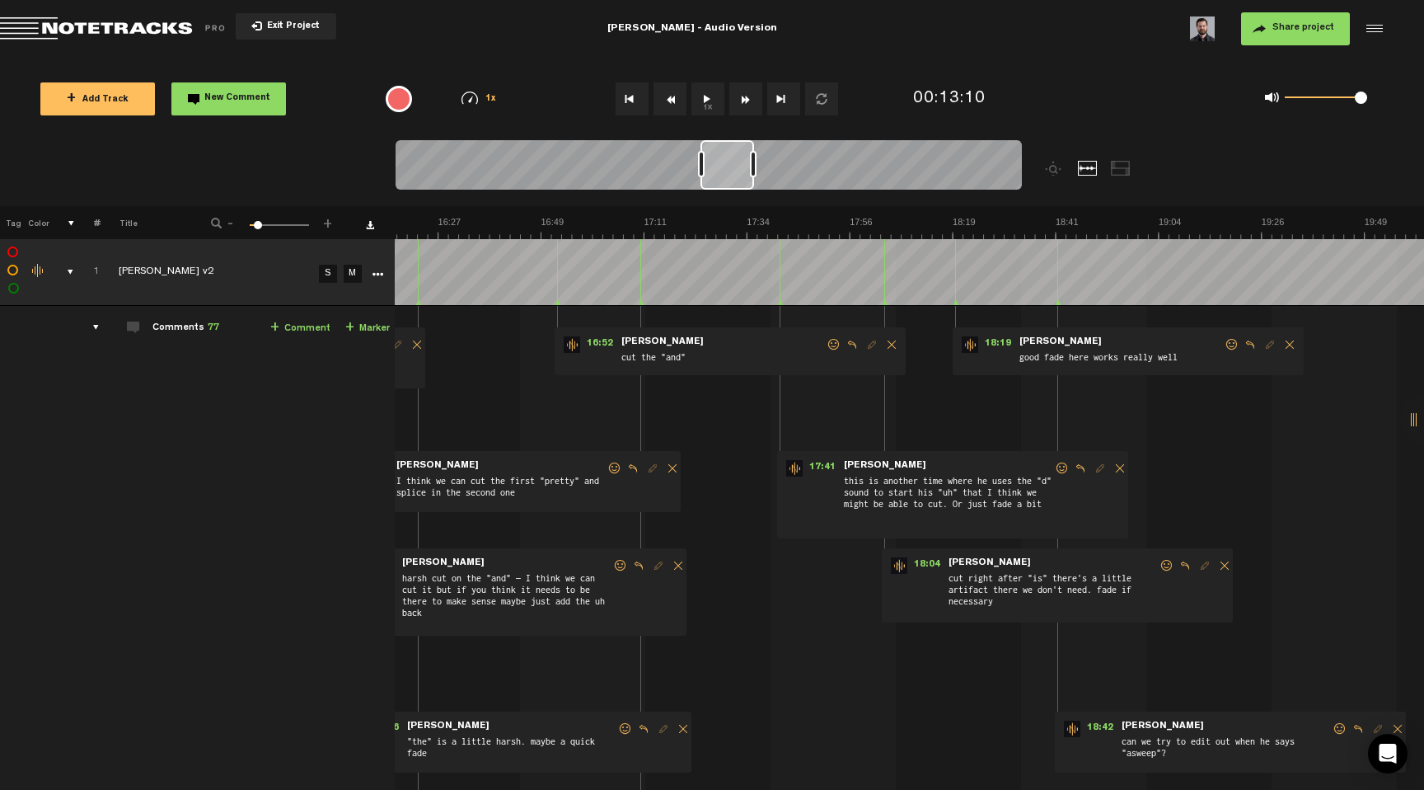
scroll to position [0, 4449]
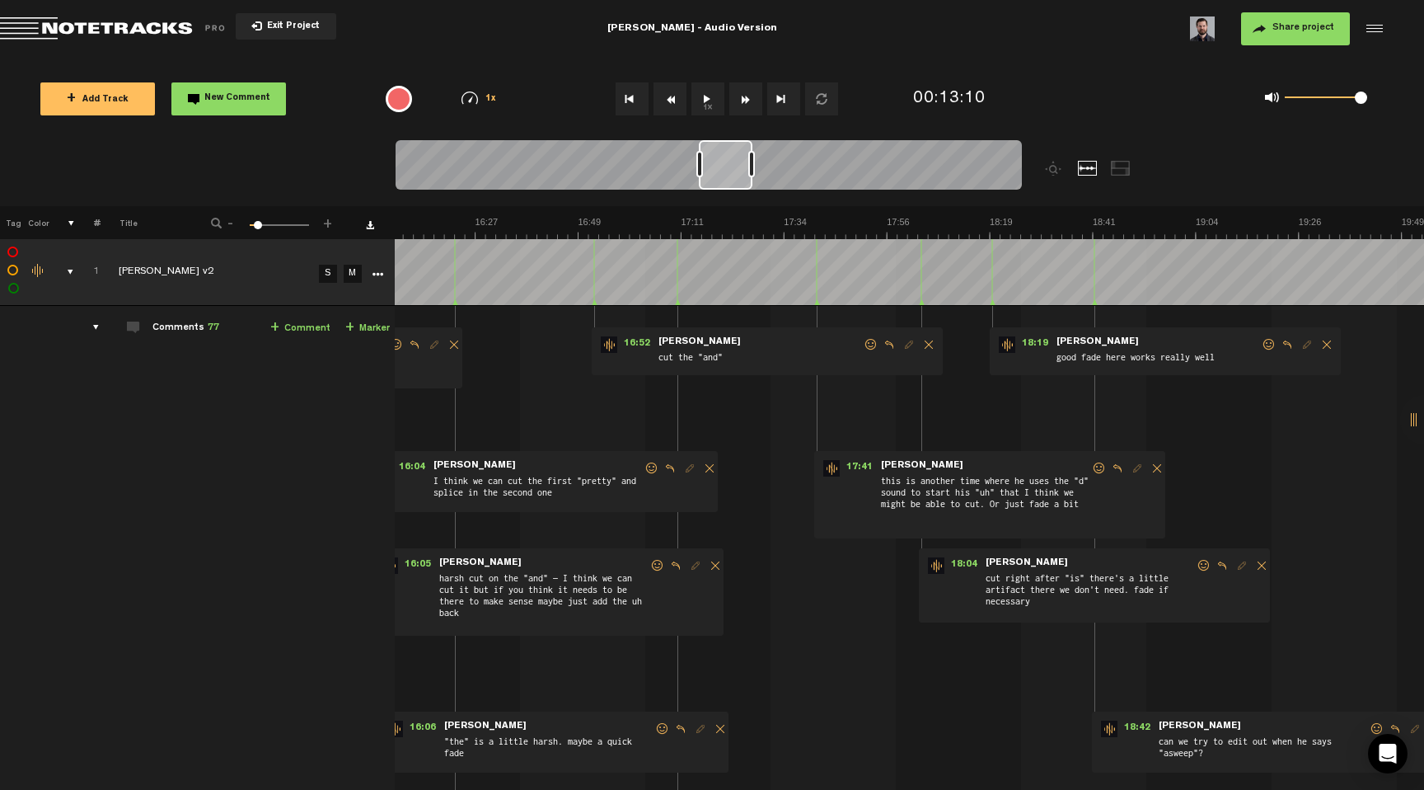
drag, startPoint x: 687, startPoint y: 181, endPoint x: 729, endPoint y: 183, distance: 42.9
click at [729, 183] on div at bounding box center [726, 164] width 54 height 49
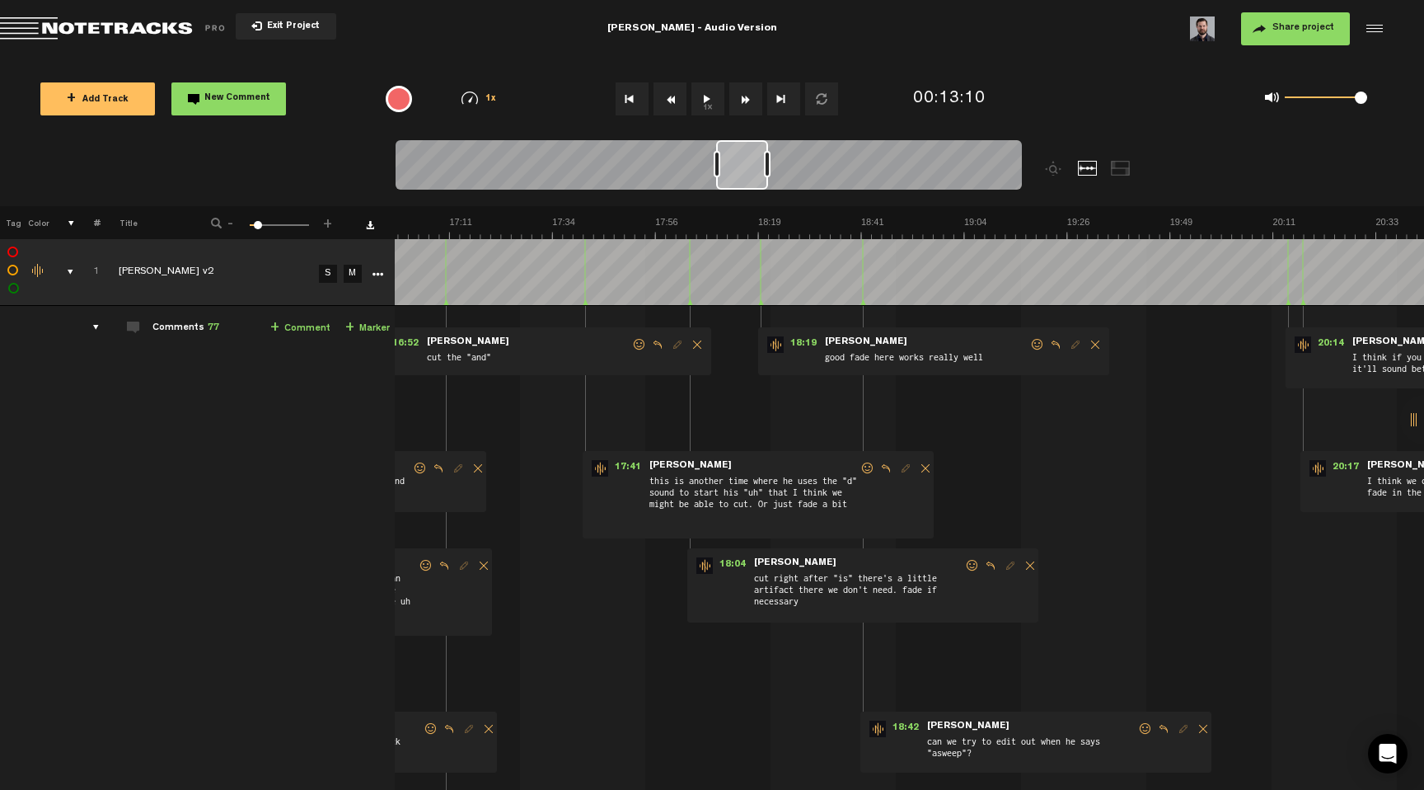
scroll to position [0, 4888]
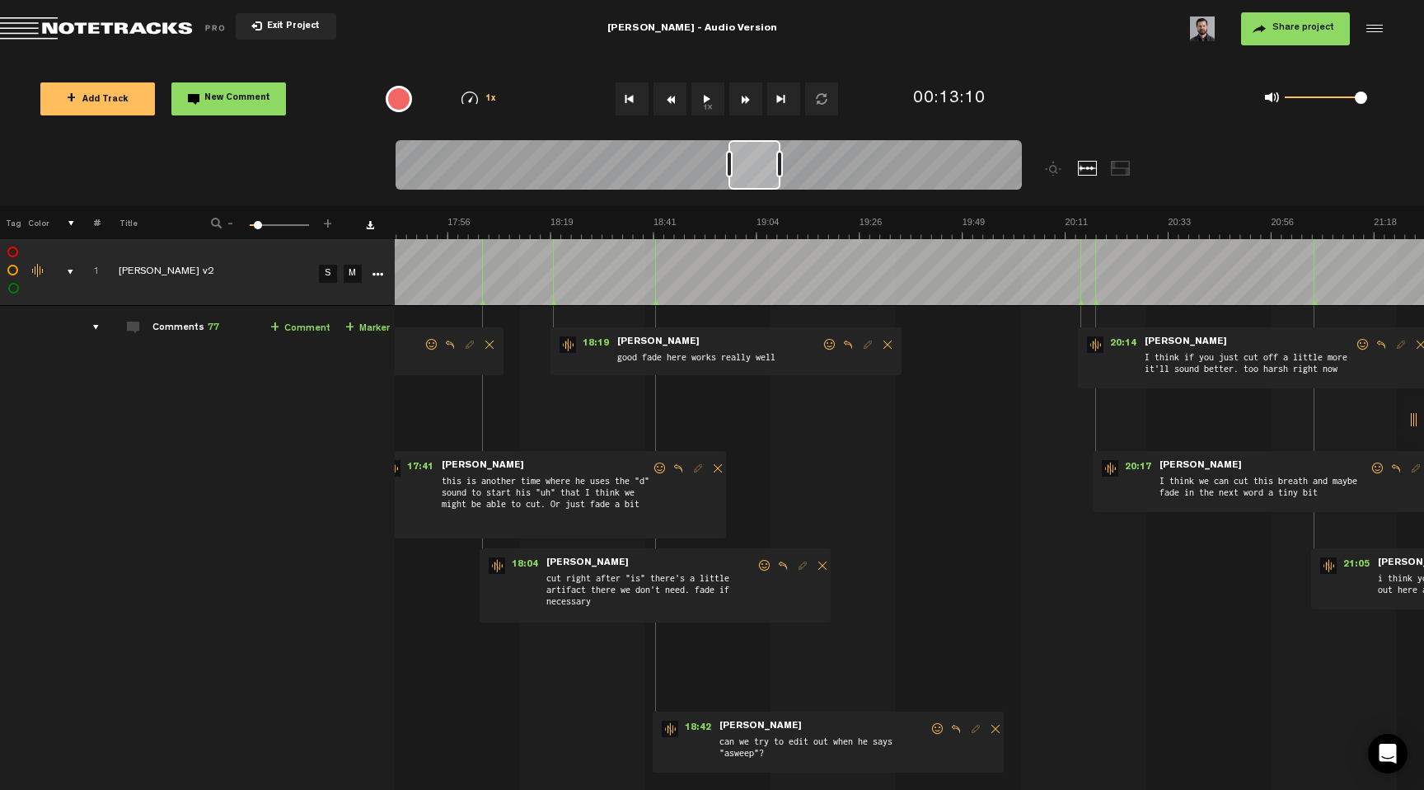
drag, startPoint x: 734, startPoint y: 178, endPoint x: 764, endPoint y: 182, distance: 30.0
click at [764, 182] on div at bounding box center [755, 164] width 52 height 49
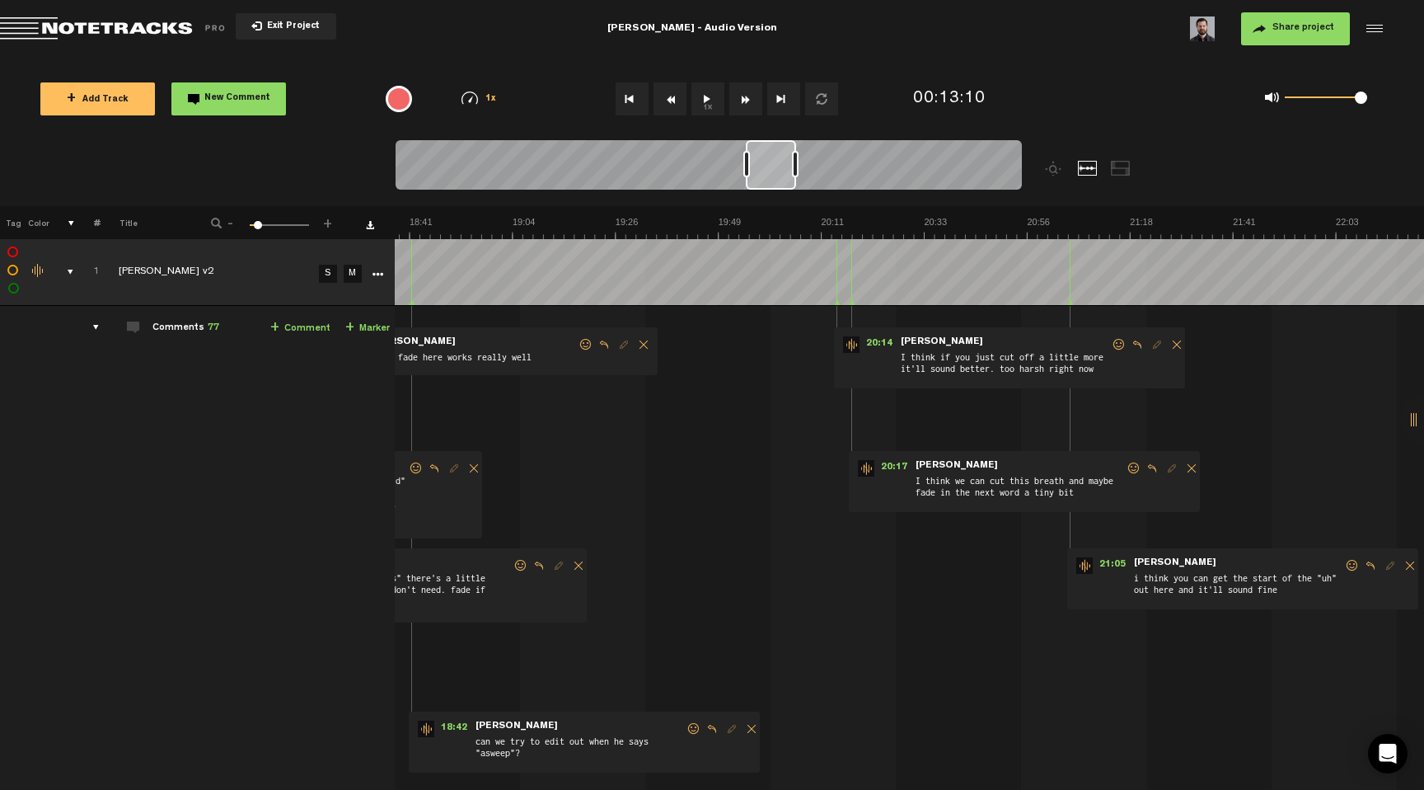
scroll to position [0, 5168]
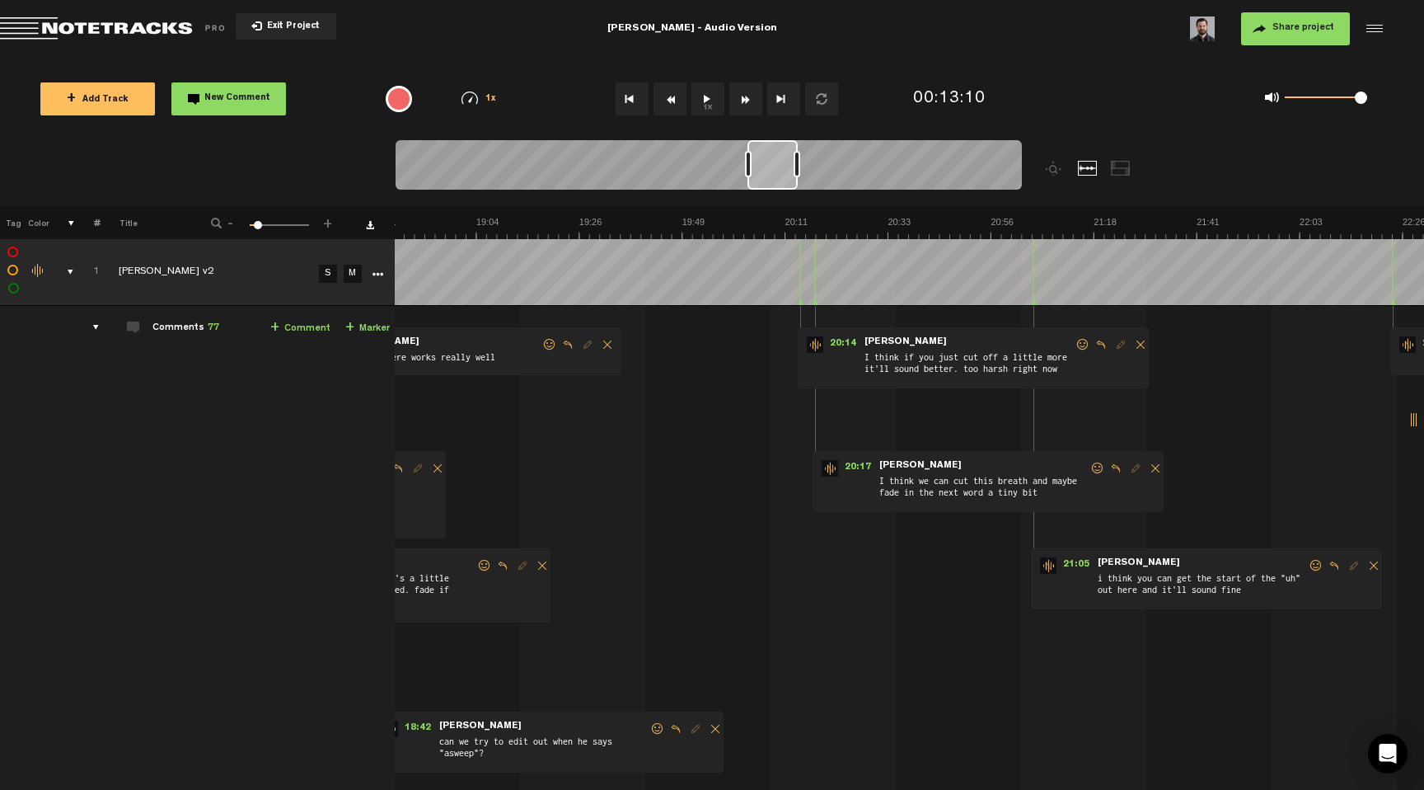
drag, startPoint x: 760, startPoint y: 172, endPoint x: 779, endPoint y: 178, distance: 19.8
click at [779, 178] on div at bounding box center [773, 164] width 50 height 49
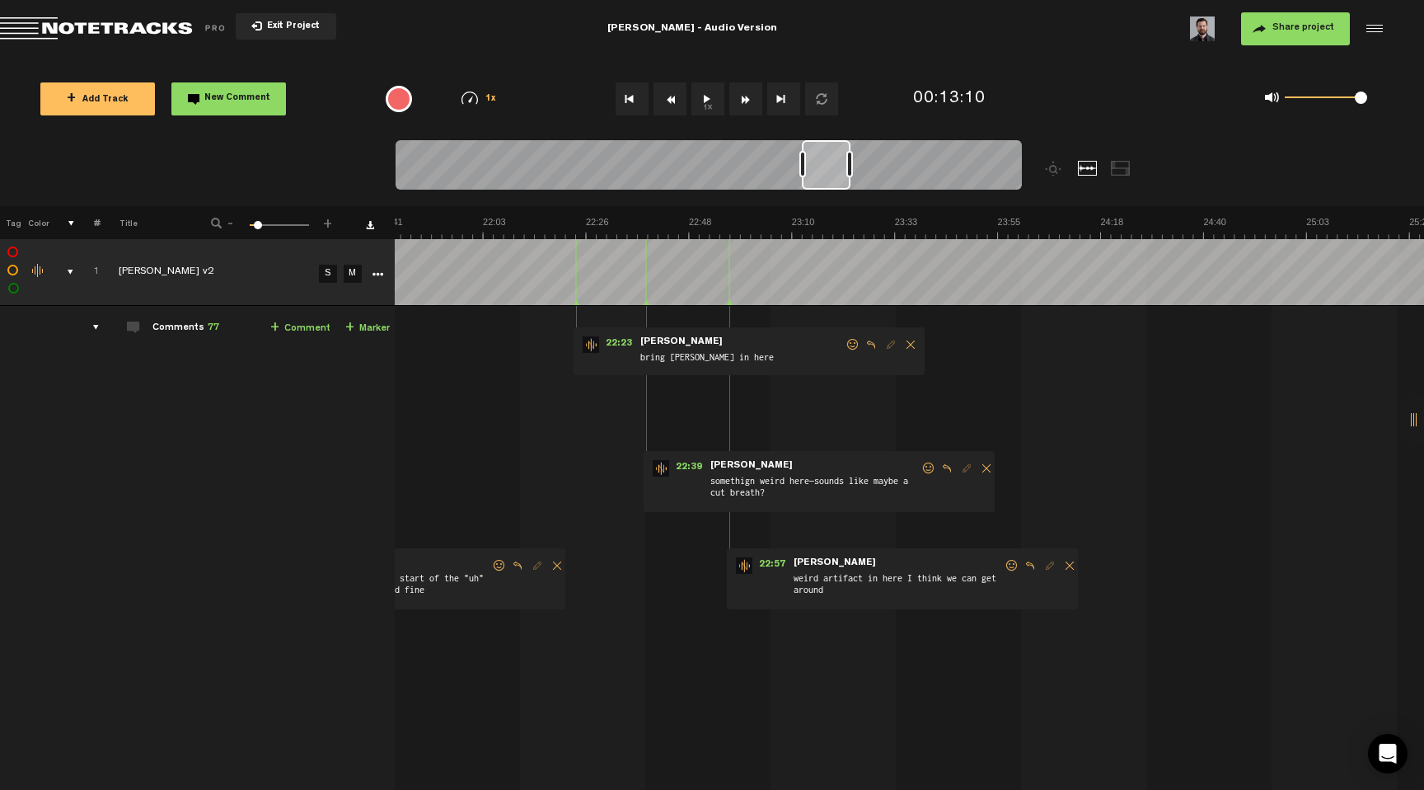
scroll to position [0, 5937]
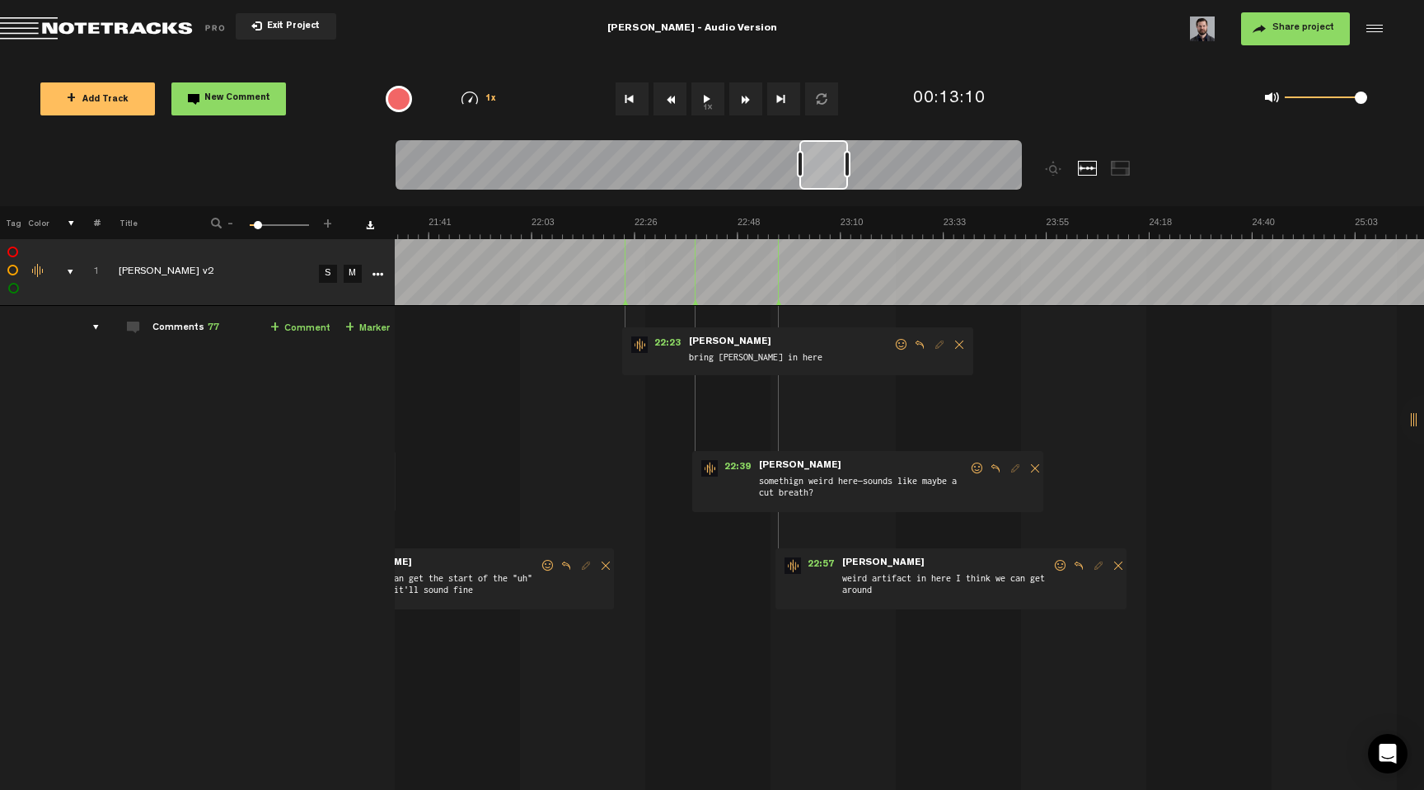
drag, startPoint x: 773, startPoint y: 175, endPoint x: 820, endPoint y: 186, distance: 48.4
click at [820, 186] on div at bounding box center [823, 164] width 49 height 49
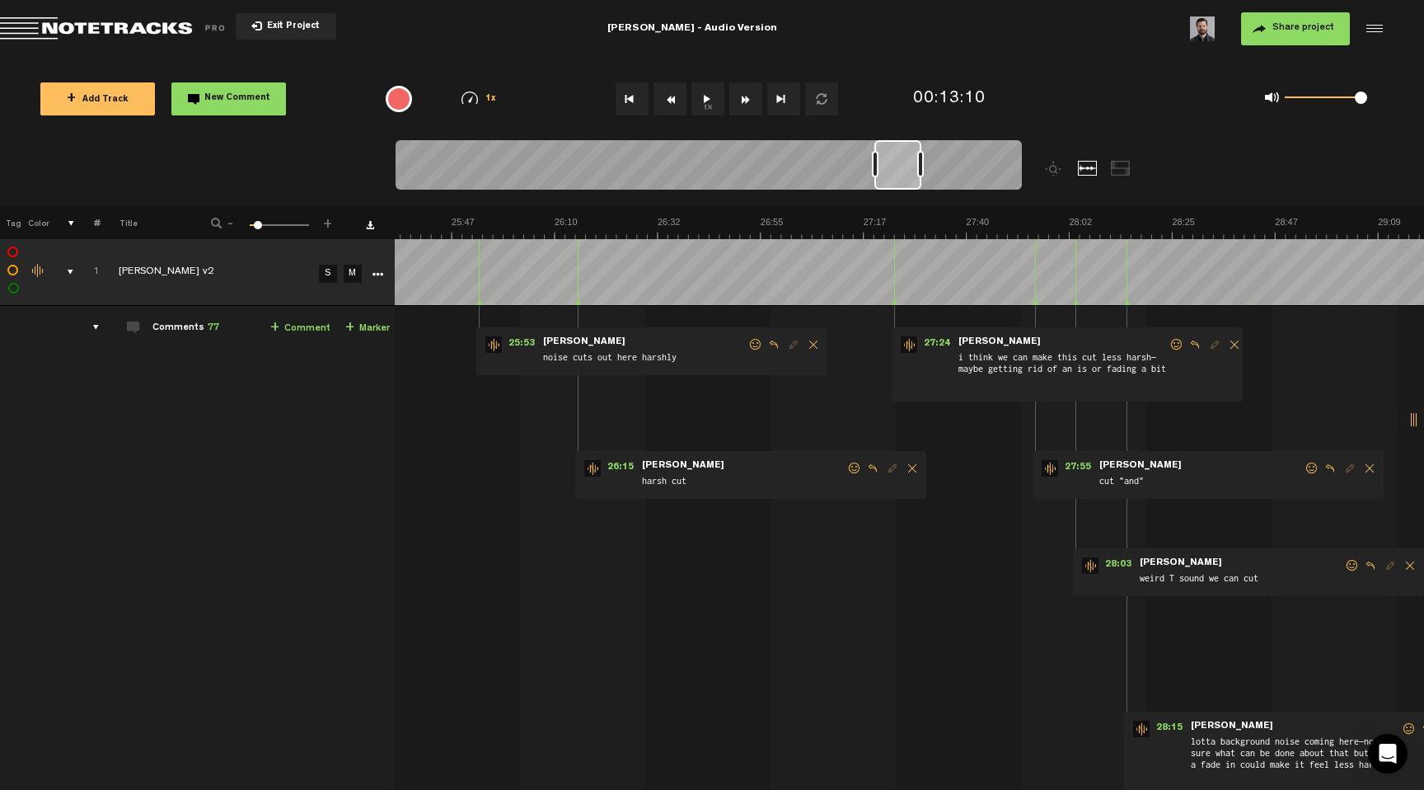
scroll to position [0, 7046]
drag, startPoint x: 823, startPoint y: 171, endPoint x: 896, endPoint y: 206, distance: 81.5
click at [896, 58] on div "Loading... 100% + Add Track New Comment 1x 0.25x 0.5x 0.75x 1x 1.25x 1.5x 1.75x…" at bounding box center [712, 58] width 1424 height 0
